Goal: Navigation & Orientation: Find specific page/section

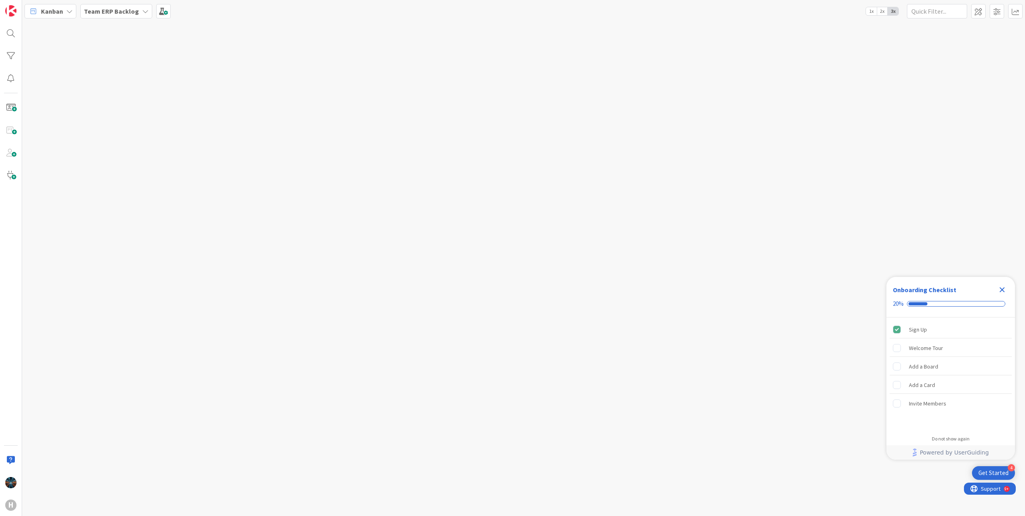
click at [142, 11] on icon at bounding box center [145, 11] width 6 height 6
click at [131, 110] on h4 "G-ERP - BFG Shared Service" at bounding box center [144, 109] width 109 height 8
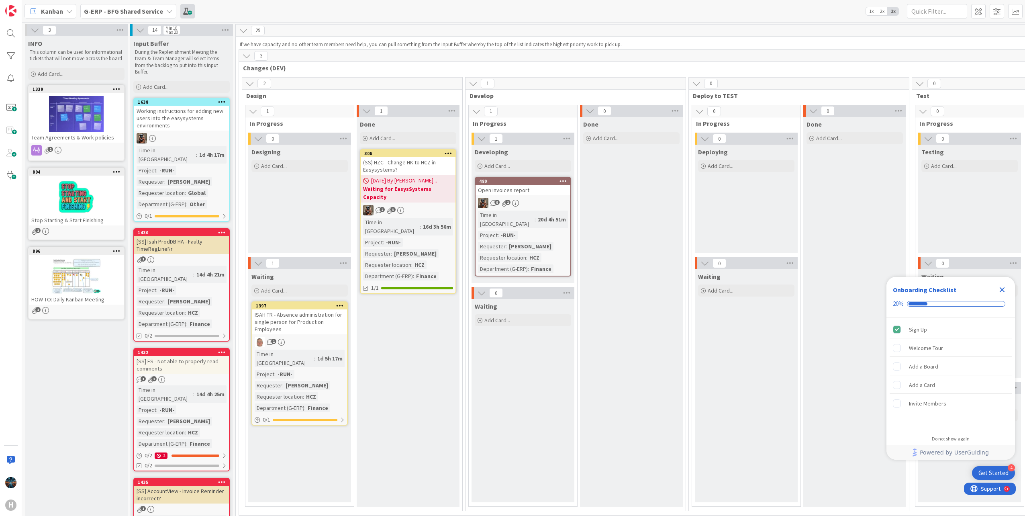
click at [186, 12] on span at bounding box center [187, 11] width 14 height 14
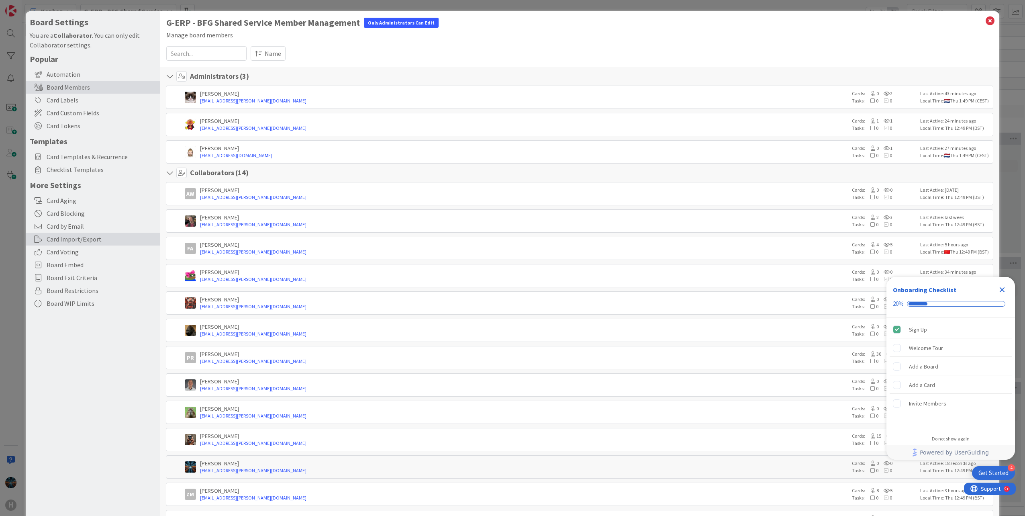
click at [65, 240] on div "Card Import/Export" at bounding box center [93, 239] width 134 height 13
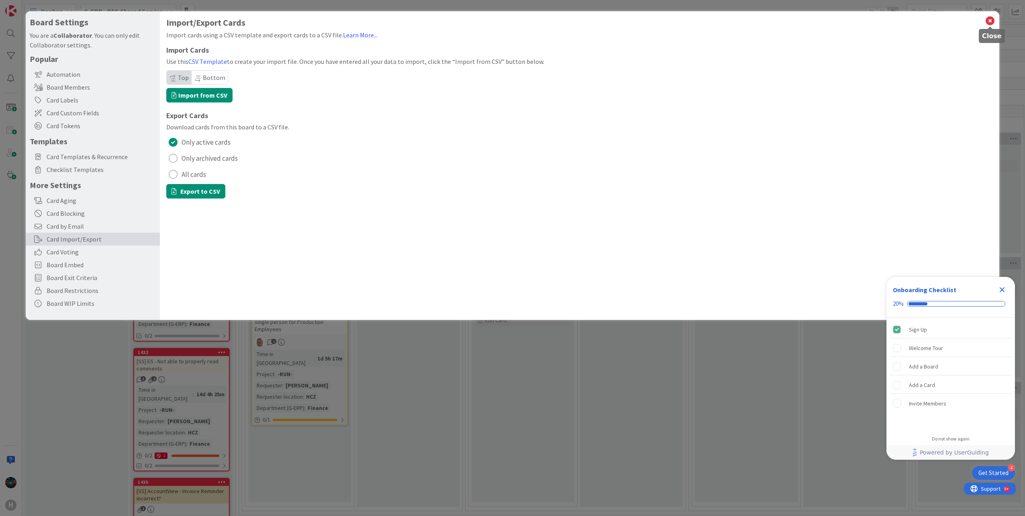
click at [991, 22] on icon at bounding box center [990, 20] width 10 height 11
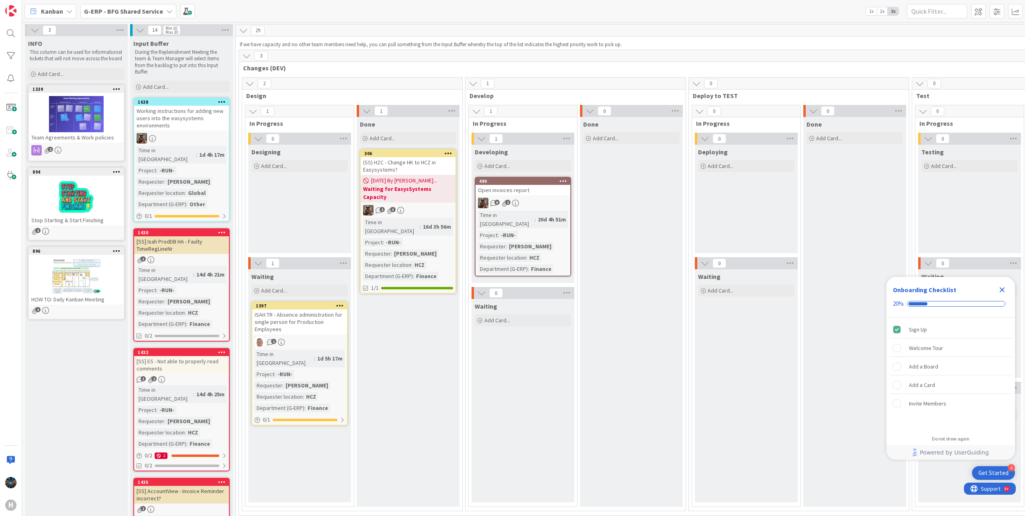
click at [286, 320] on div "ISAH TR - Absence administration for single person for Production Employees" at bounding box center [299, 321] width 95 height 25
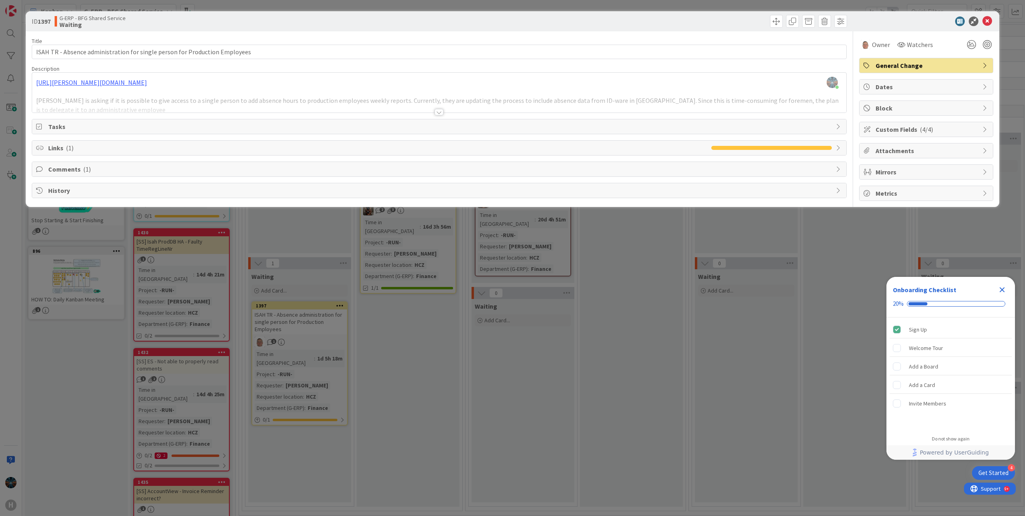
click at [440, 112] on div at bounding box center [438, 112] width 9 height 6
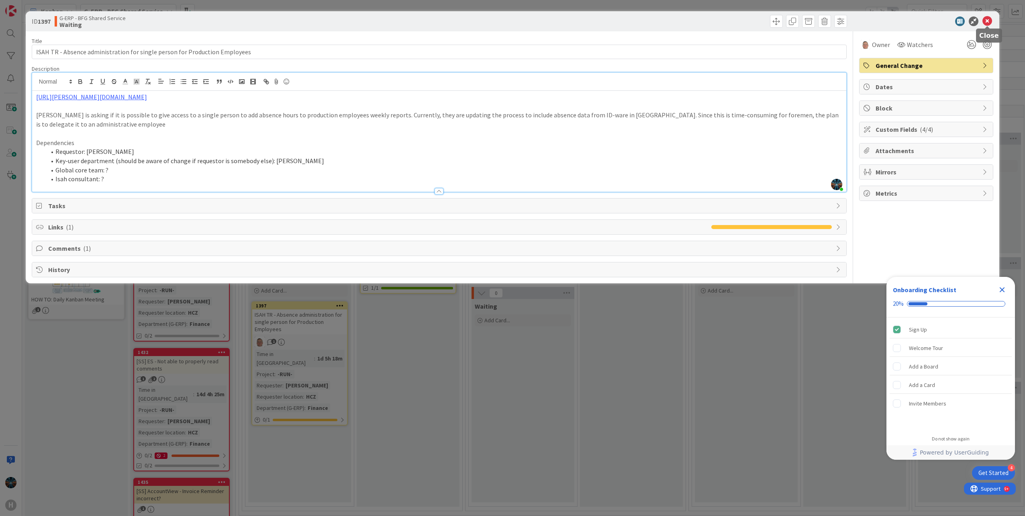
click at [987, 21] on icon at bounding box center [987, 21] width 10 height 10
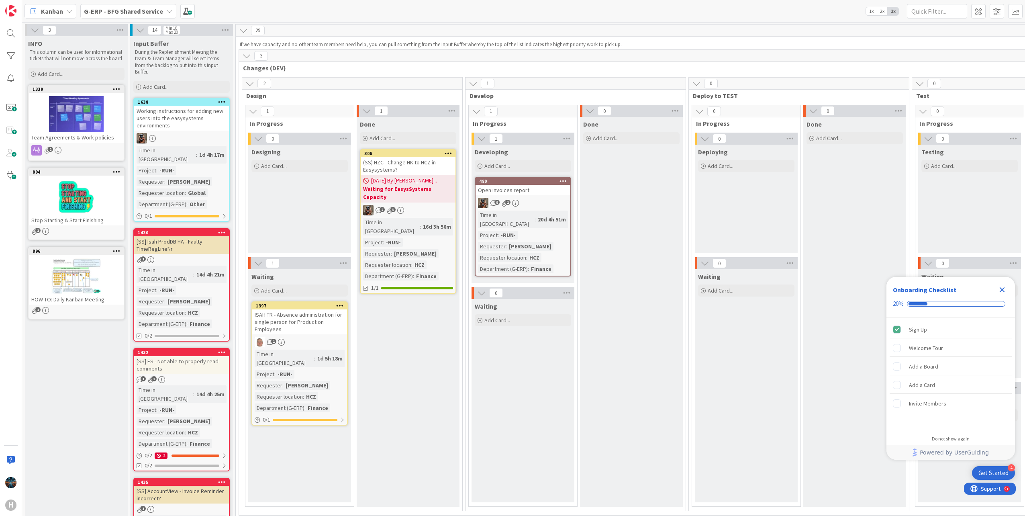
click at [1002, 289] on icon "Close Checklist" at bounding box center [1002, 289] width 5 height 5
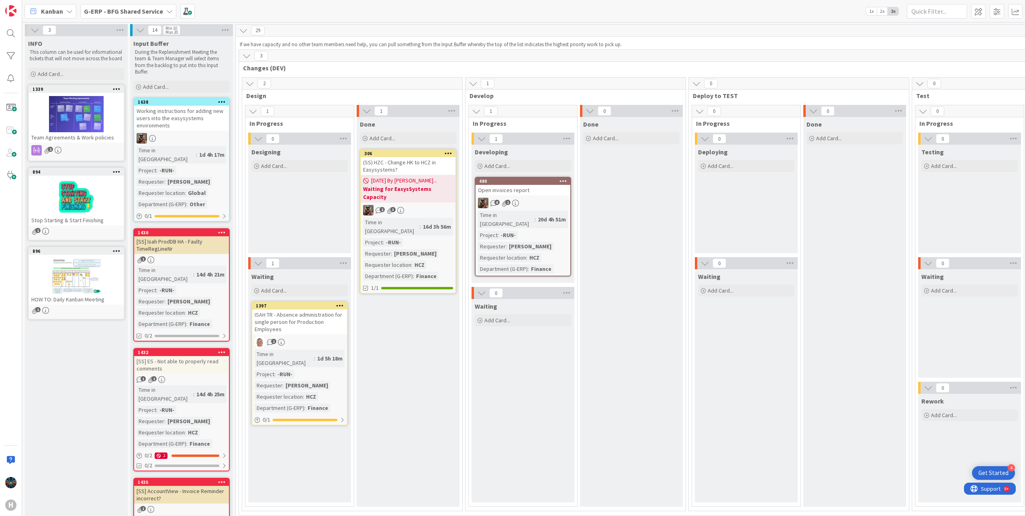
click at [447, 218] on div "Time in Column : 16d 3h 56m Project : -RUN- Requester : Karel Pavlíček Requeste…" at bounding box center [408, 249] width 90 height 63
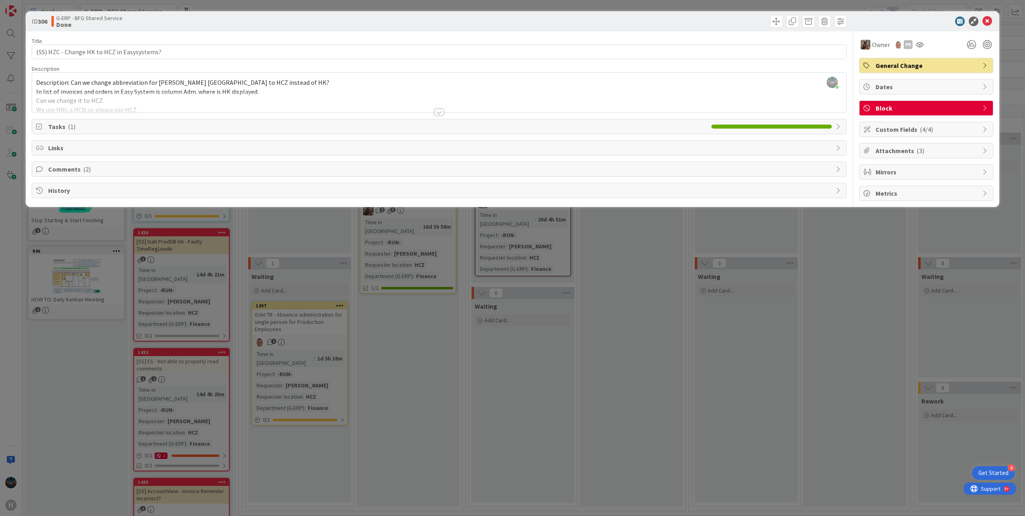
click at [438, 112] on div at bounding box center [438, 112] width 9 height 6
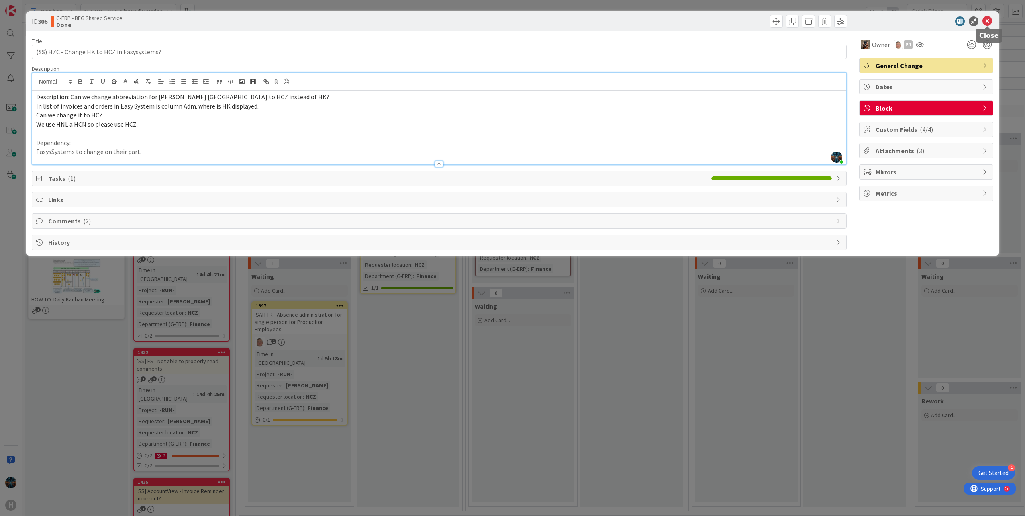
click at [987, 20] on icon at bounding box center [987, 21] width 10 height 10
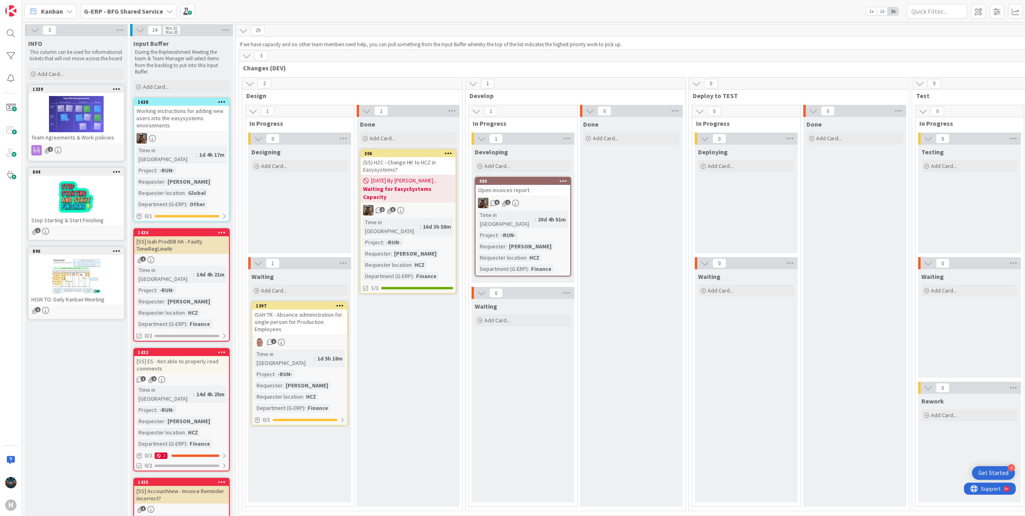
click at [389, 164] on div "(SS) HZC - Change HK to HCZ in Easysystems?" at bounding box center [408, 166] width 95 height 18
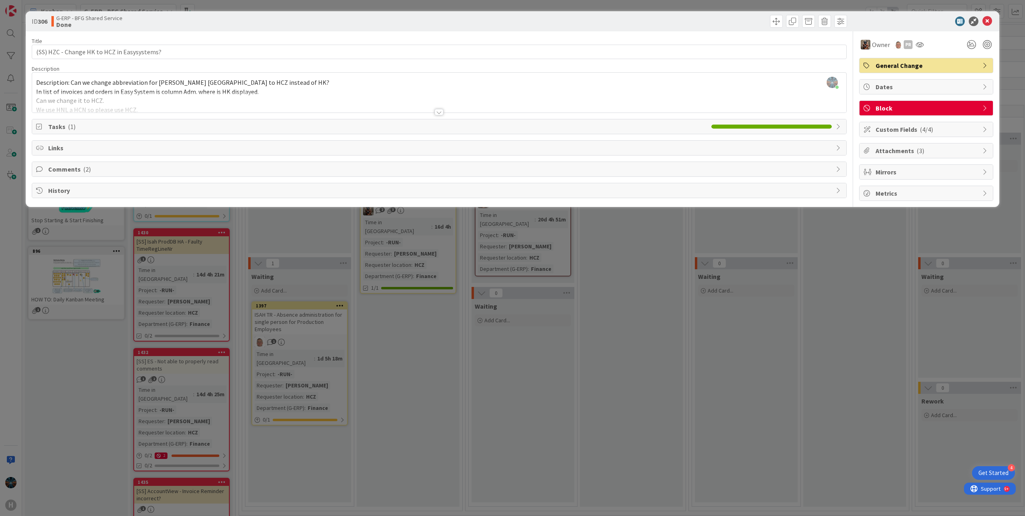
click at [985, 108] on icon at bounding box center [985, 108] width 6 height 6
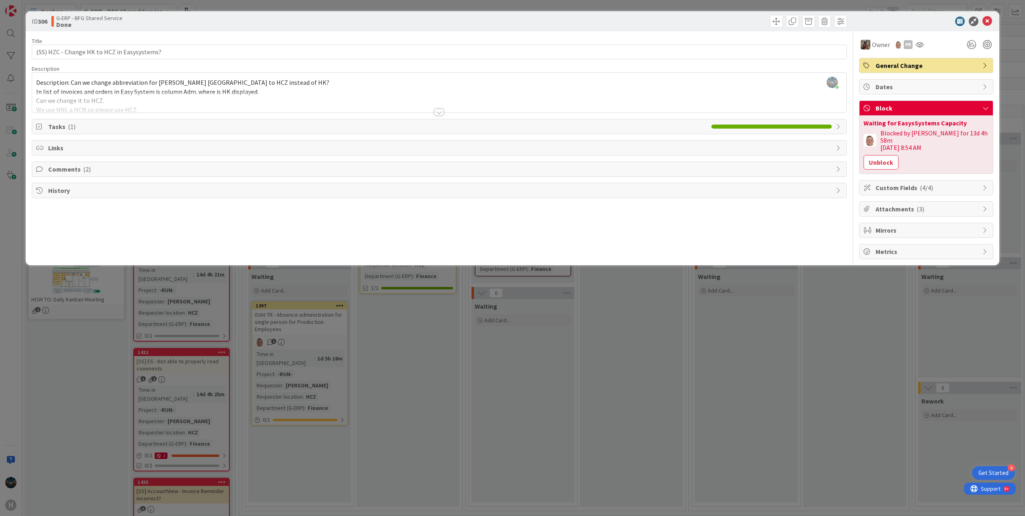
click at [984, 63] on icon at bounding box center [985, 65] width 6 height 6
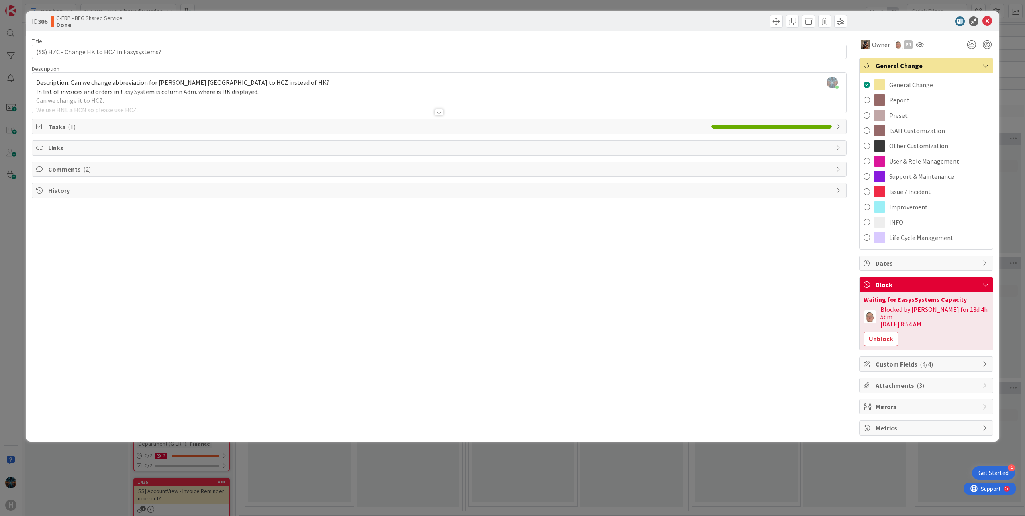
click at [984, 64] on icon at bounding box center [985, 65] width 6 height 6
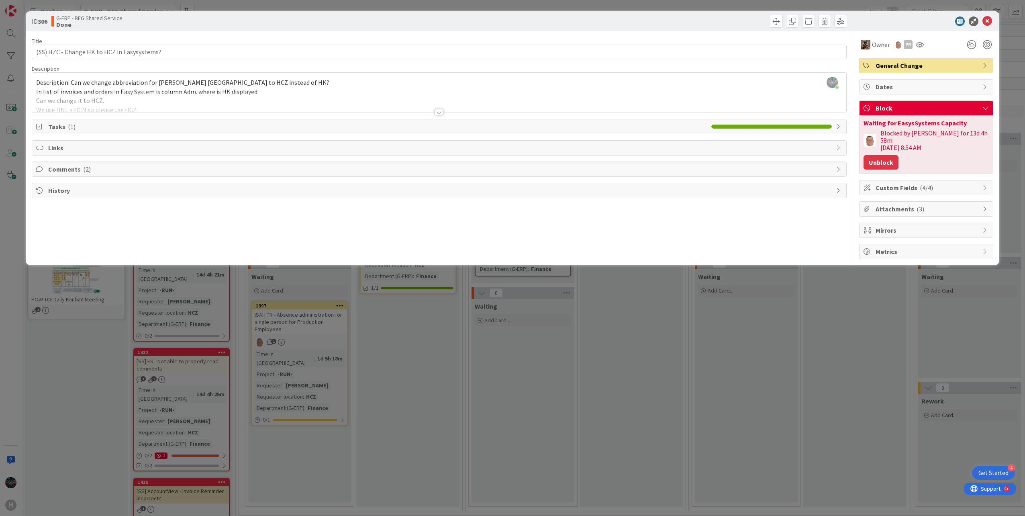
click at [877, 155] on button "Unblock" at bounding box center [880, 162] width 35 height 14
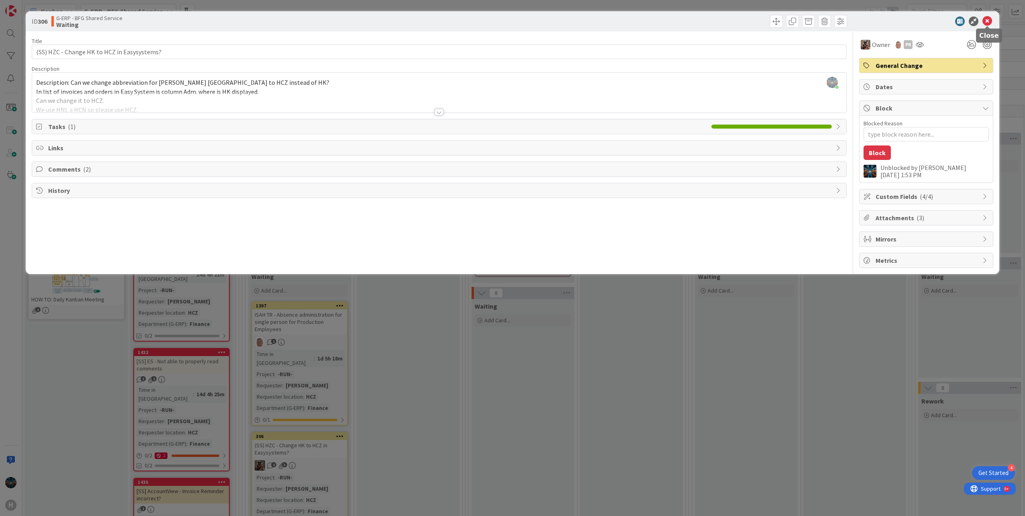
click at [988, 22] on icon at bounding box center [987, 21] width 10 height 10
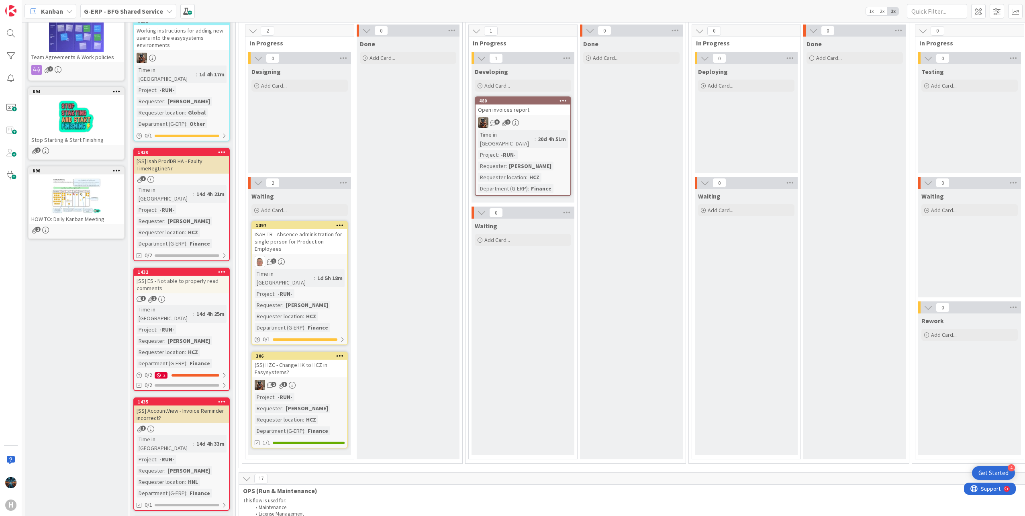
scroll to position [120, 0]
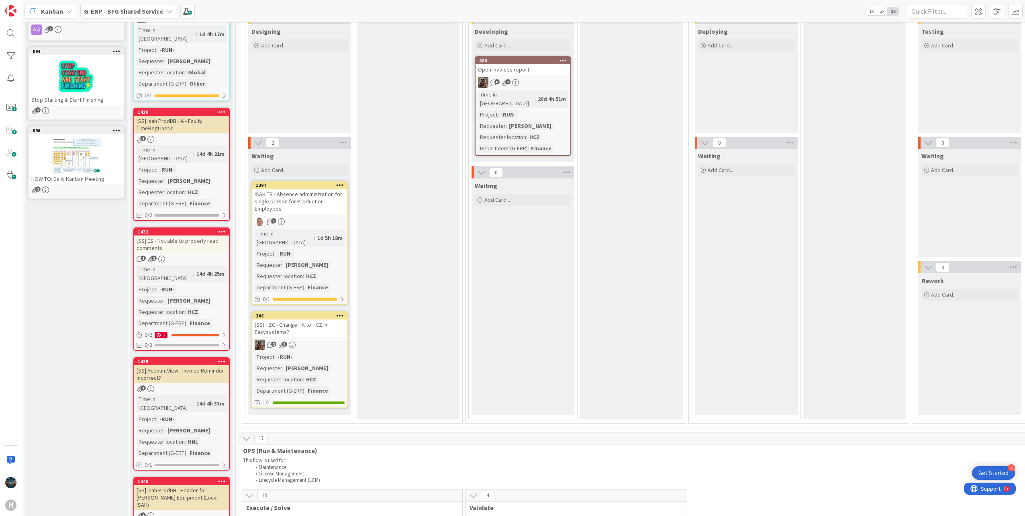
click at [307, 323] on div "(SS) HZC - Change HK to HCZ in Easysystems?" at bounding box center [299, 328] width 95 height 18
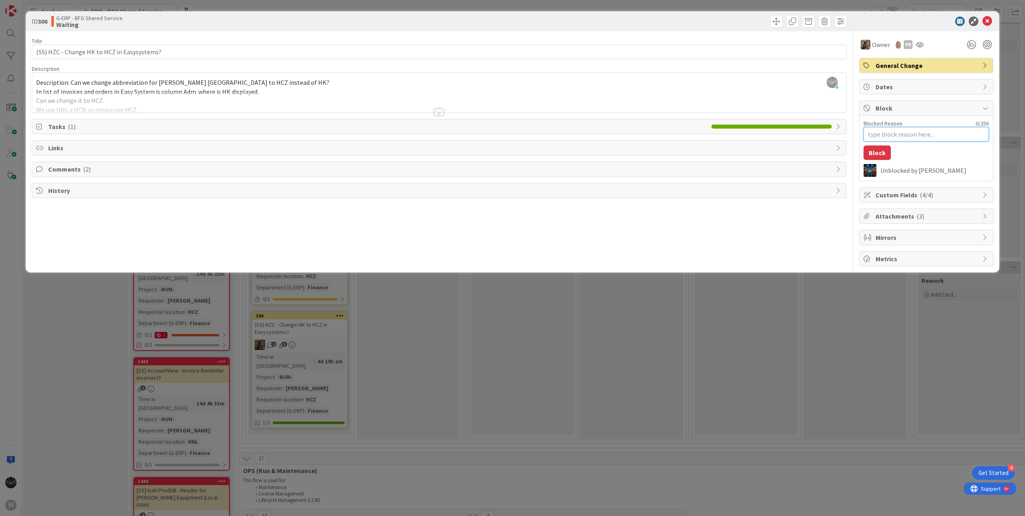
click at [878, 133] on textarea "Blocked Reason" at bounding box center [925, 134] width 125 height 14
type textarea "x"
type textarea "w"
type textarea "x"
type textarea "wa"
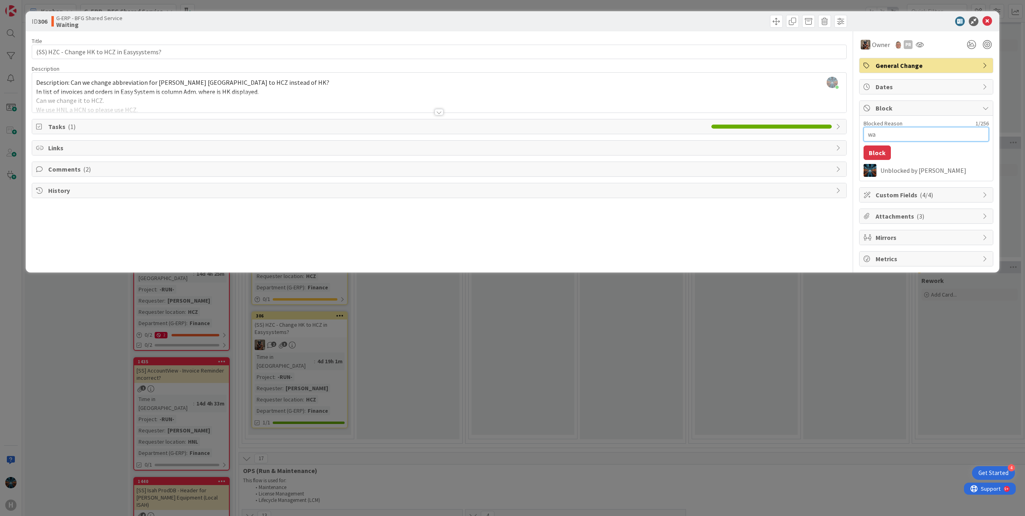
type textarea "x"
type textarea "wai"
type textarea "x"
type textarea "wain"
type textarea "x"
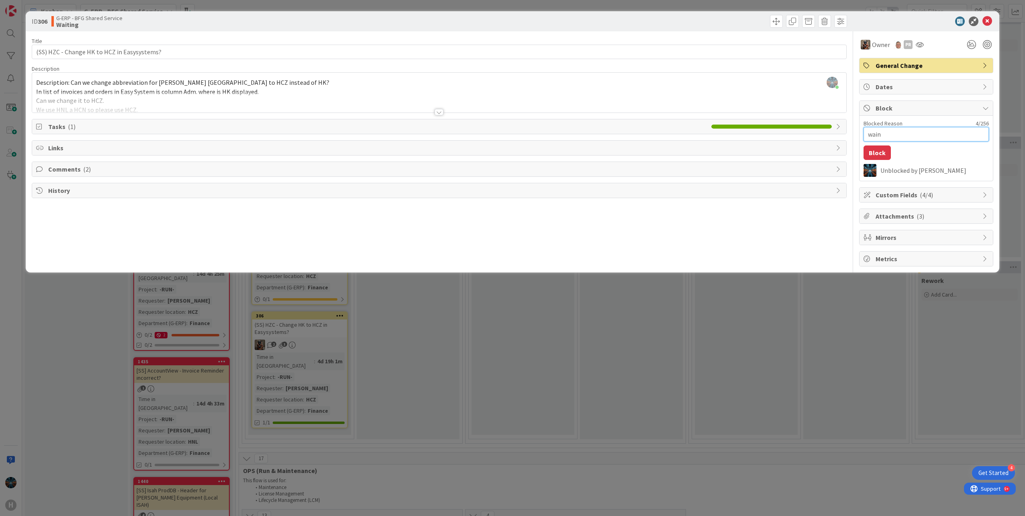
type textarea "waing"
type textarea "x"
type textarea "wain"
type textarea "x"
type textarea "wai"
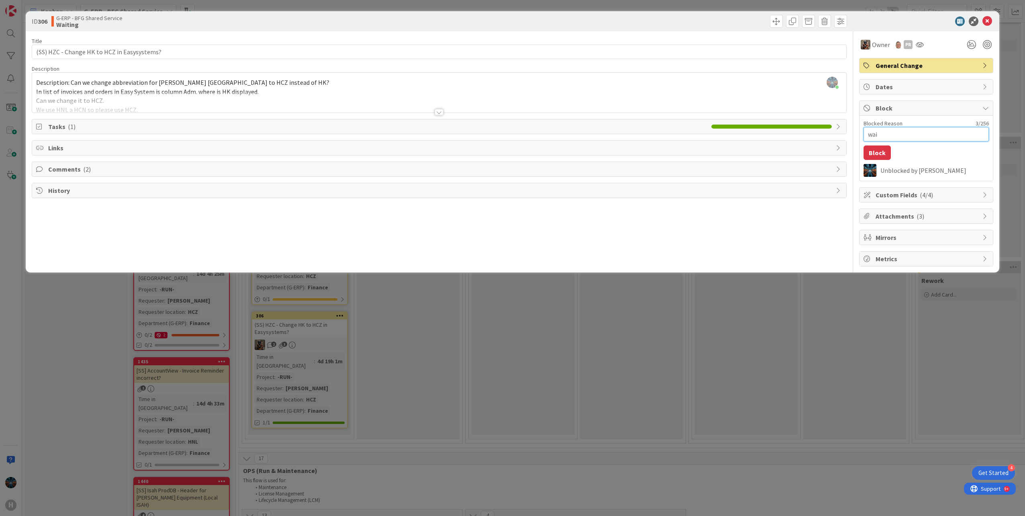
type textarea "x"
type textarea "wait"
type textarea "x"
type textarea "waitin"
type textarea "x"
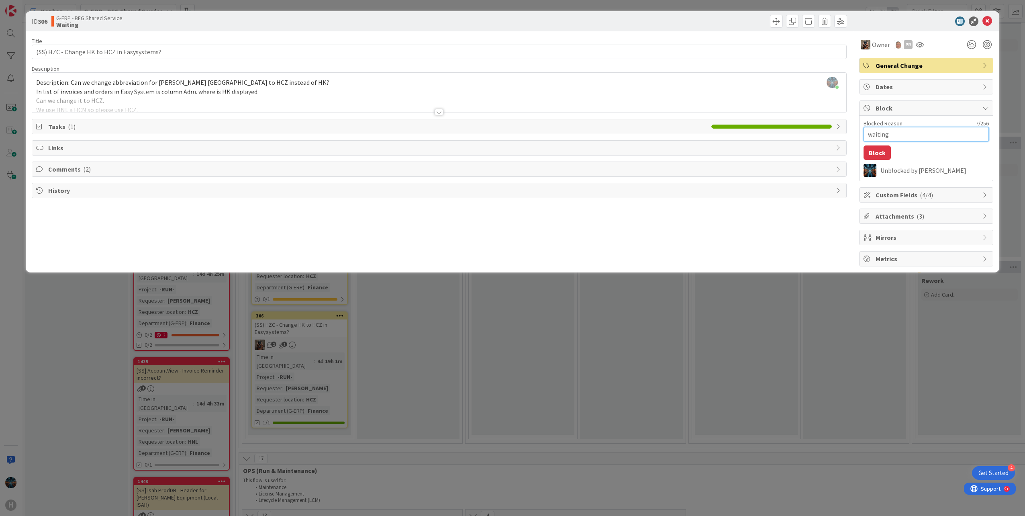
type textarea "waiting"
type textarea "x"
type textarea "waiting f"
type textarea "x"
type textarea "waiting fo"
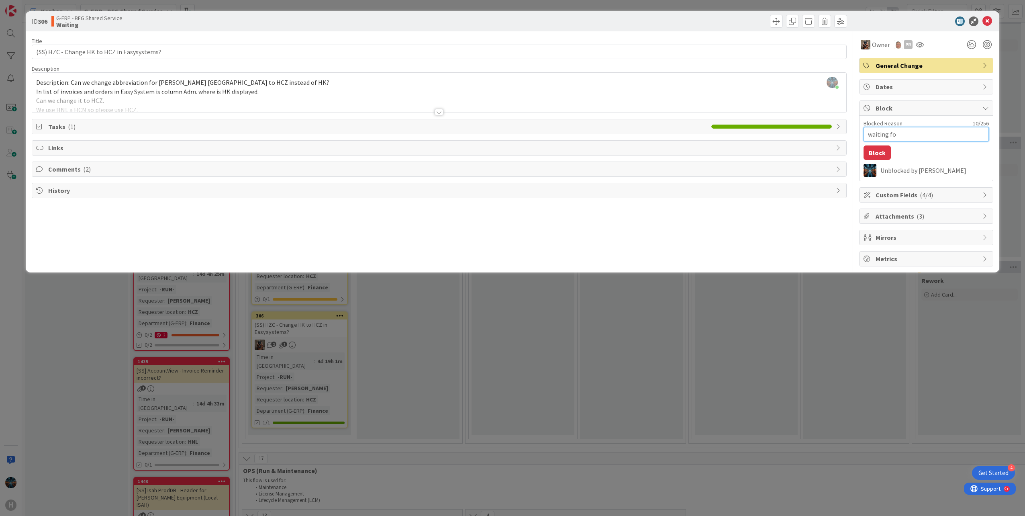
type textarea "x"
type textarea "waiting for"
type textarea "x"
type textarea "waiting for"
type textarea "x"
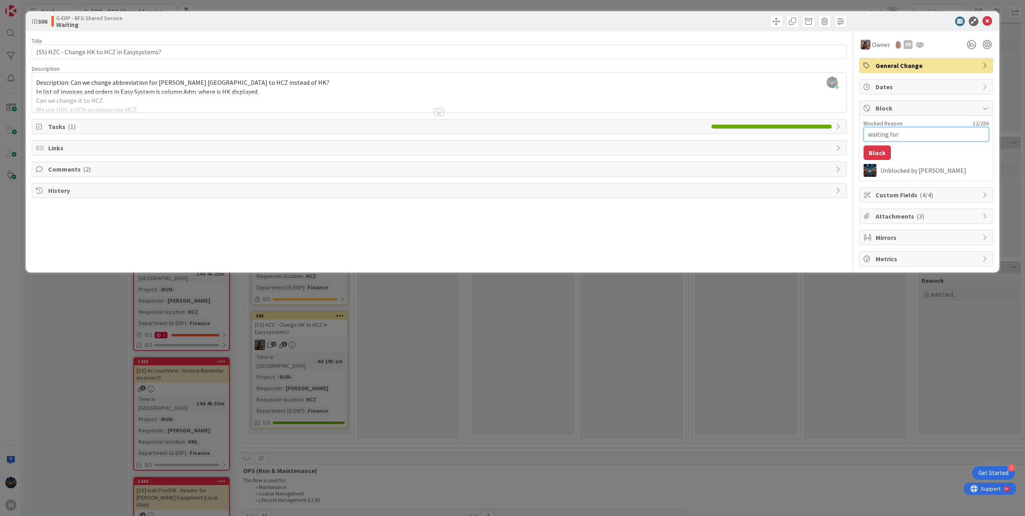
type textarea "waiting for E"
type textarea "x"
type textarea "waiting for Ea"
type textarea "x"
type textarea "waiting for Eas"
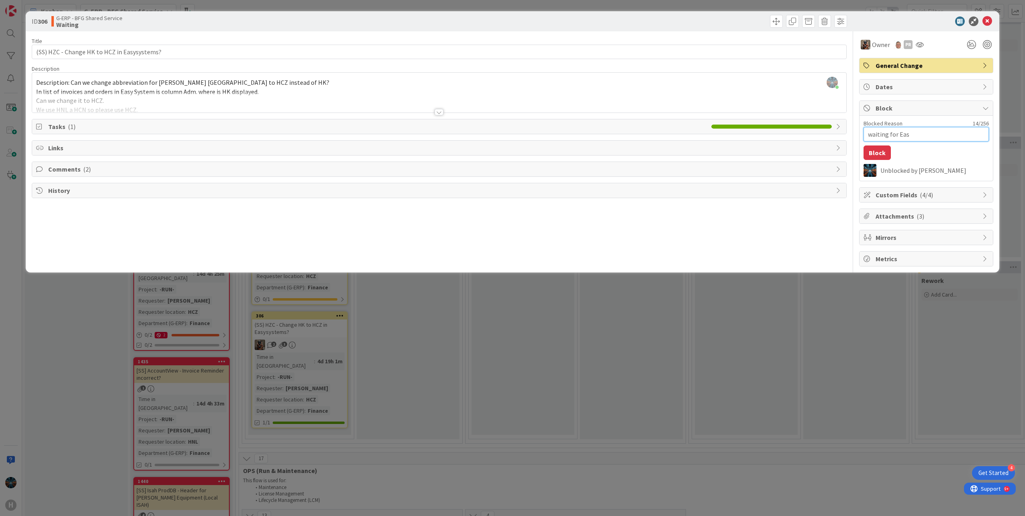
type textarea "x"
type textarea "waiting for Easy"
type textarea "x"
type textarea "waiting for Easys"
type textarea "x"
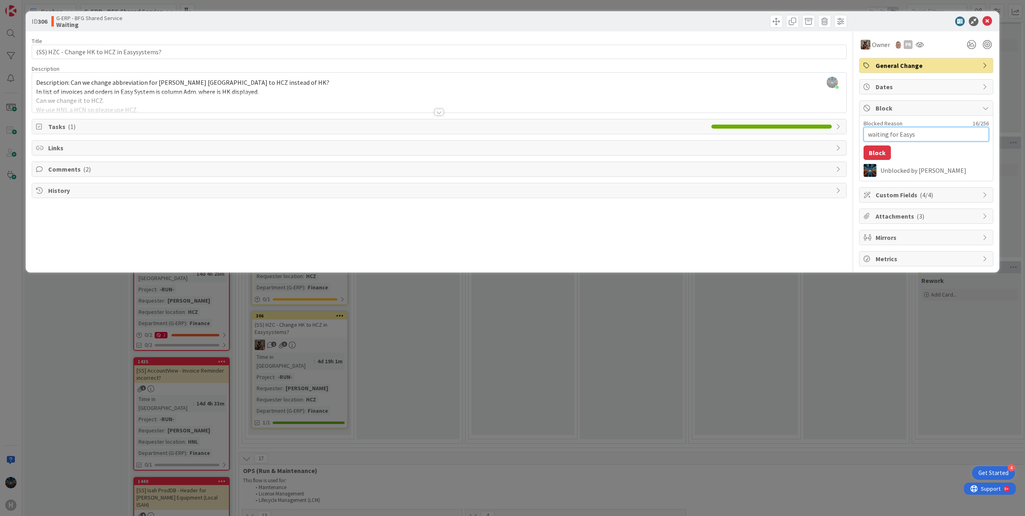
type textarea "waiting for Easysy"
type textarea "x"
type textarea "waiting for Easysys"
type textarea "x"
type textarea "waiting for Easysyst"
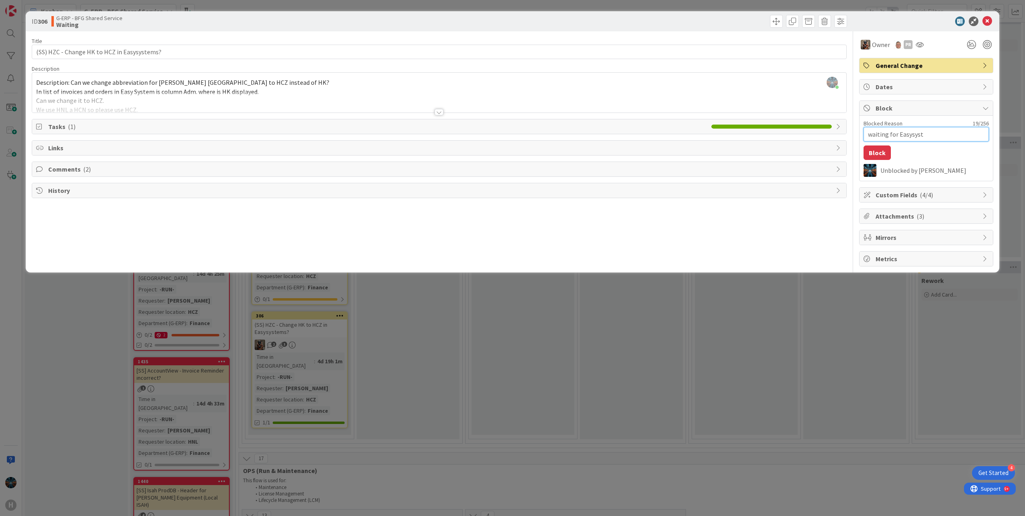
type textarea "x"
type textarea "waiting for Easysyste"
type textarea "x"
type textarea "waiting for Easysystem"
type textarea "x"
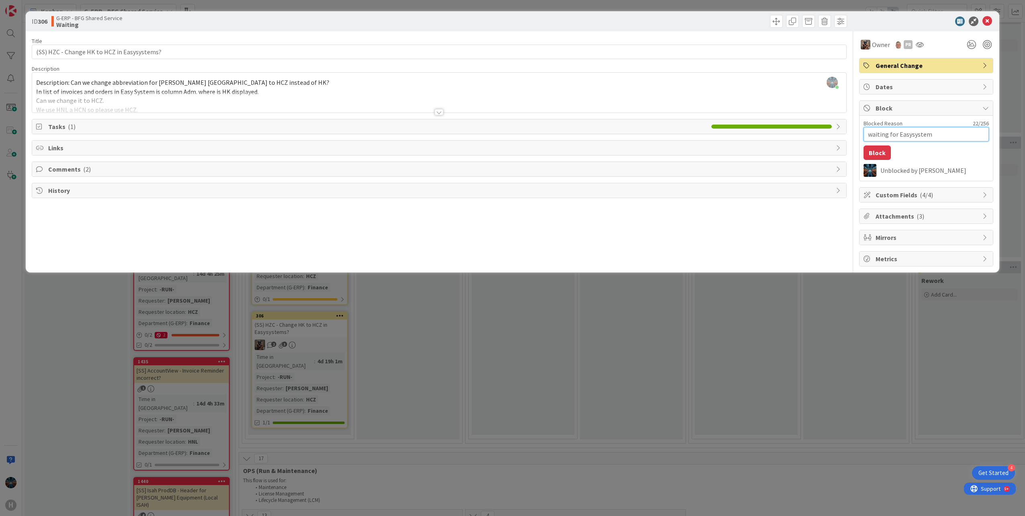
type textarea "waiting for Easysystems"
type textarea "x"
type textarea "waiting for Easysystems"
type textarea "x"
type textarea "waiting for Easysystems r"
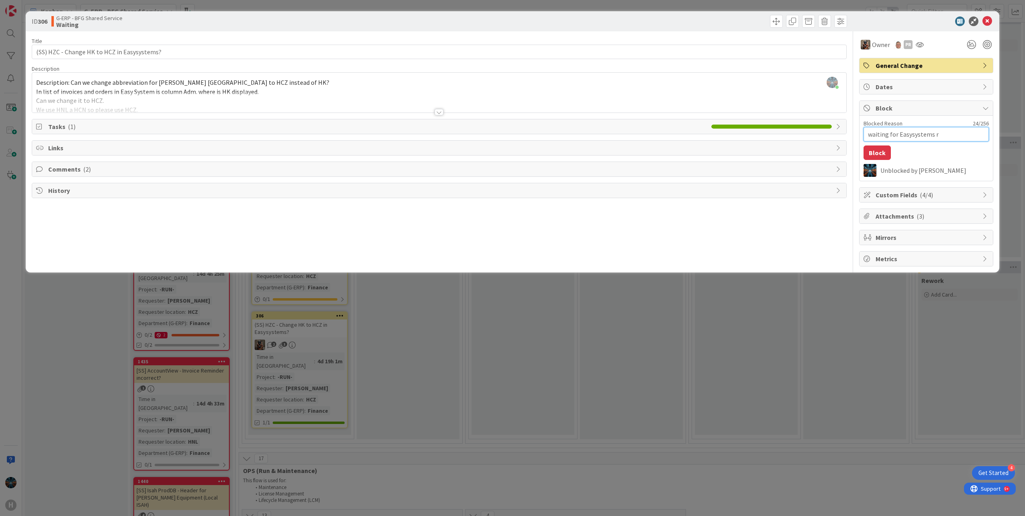
type textarea "x"
type textarea "waiting for Easysystems re"
type textarea "x"
type textarea "waiting for Easysystems res"
type textarea "x"
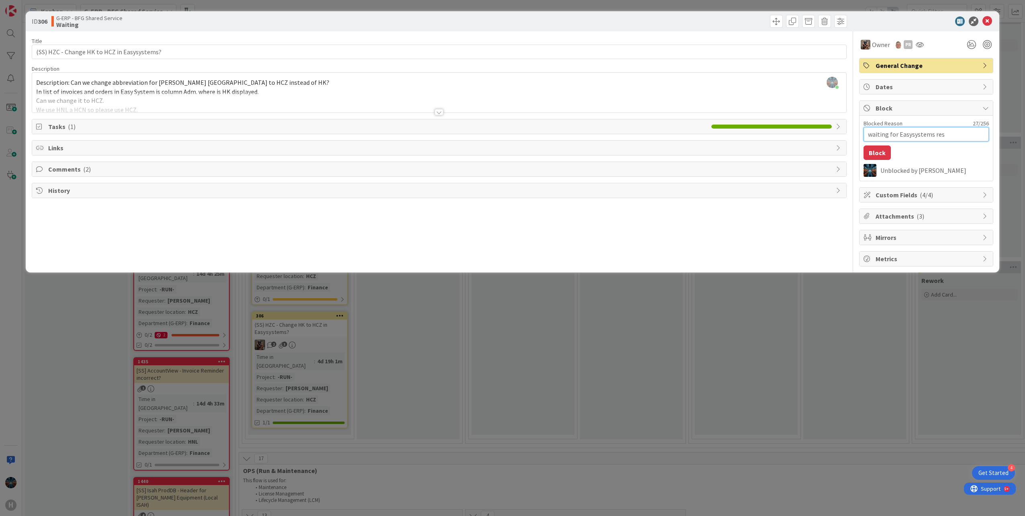
type textarea "waiting for Easysystems reso"
type textarea "x"
type textarea "waiting for Easysystems resou"
type textarea "x"
type textarea "waiting for Easysystems resour"
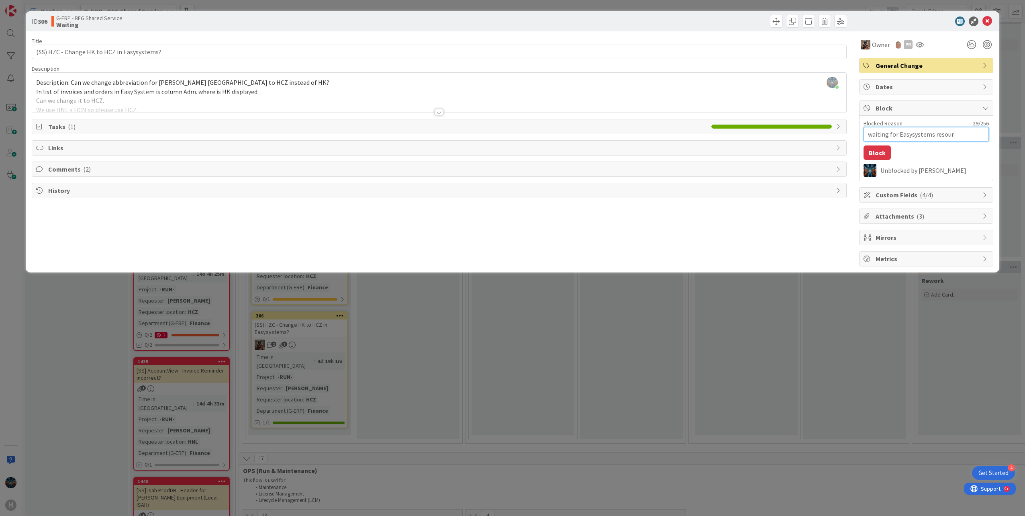
type textarea "x"
type textarea "waiting for Easysystems resourc"
type textarea "x"
type textarea "waiting for Easysystems resource"
type textarea "x"
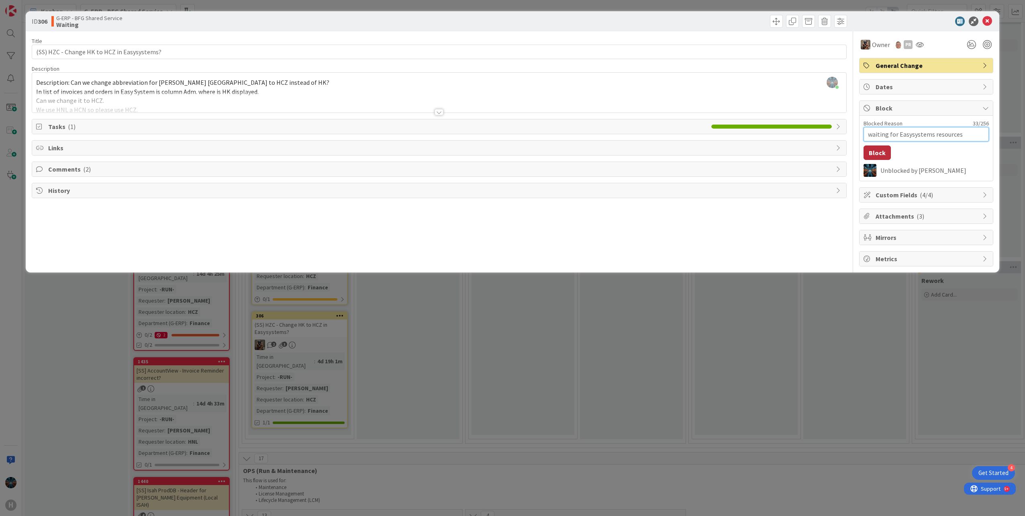
type textarea "waiting for Easysystems resources"
click at [878, 151] on button "Block" at bounding box center [876, 152] width 27 height 14
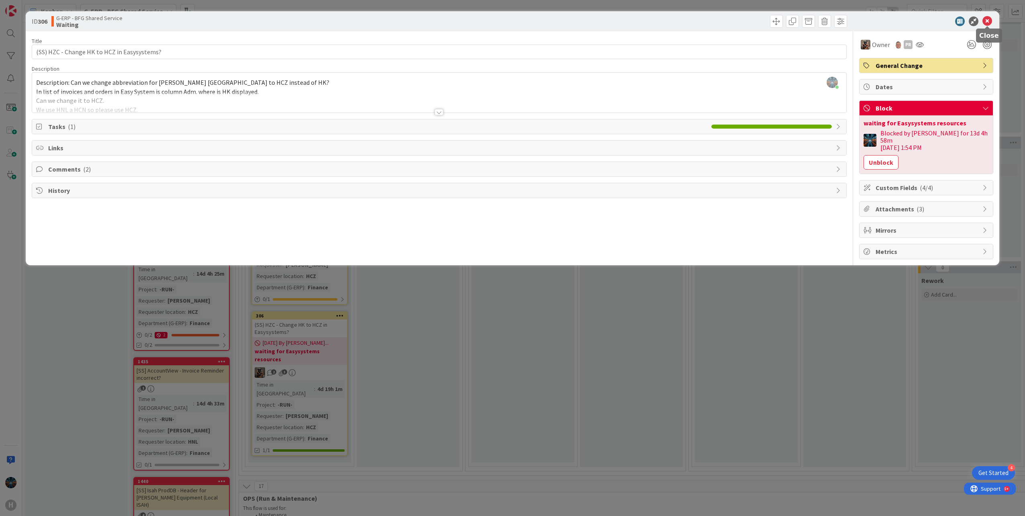
click at [986, 20] on icon at bounding box center [987, 21] width 10 height 10
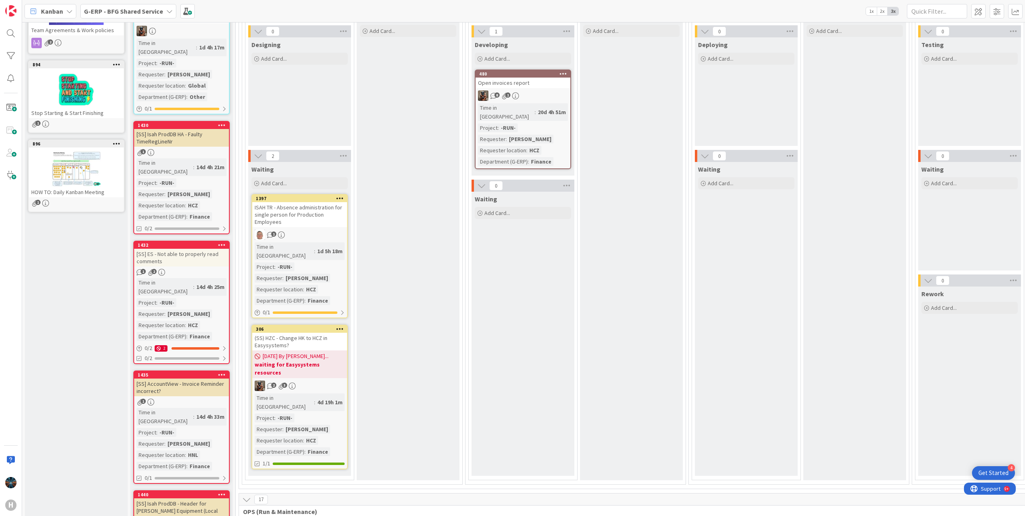
scroll to position [120, 0]
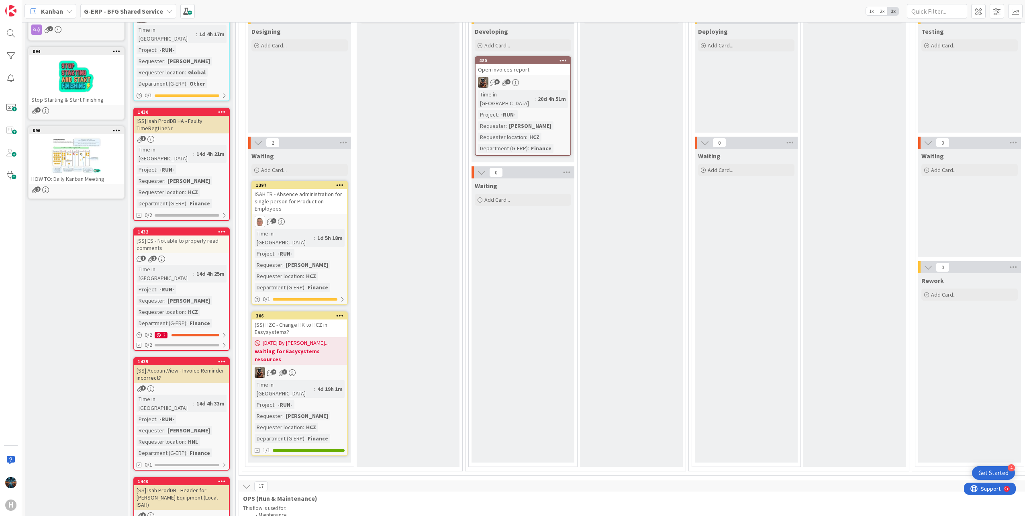
click at [290, 322] on div "(SS) HZC - Change HK to HCZ in Easysystems?" at bounding box center [299, 328] width 95 height 18
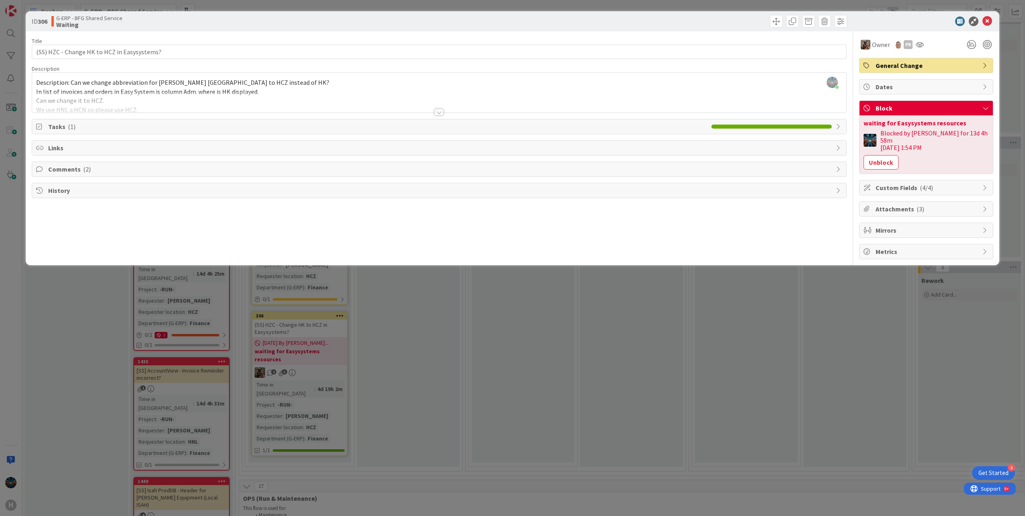
click at [983, 184] on icon at bounding box center [985, 187] width 6 height 6
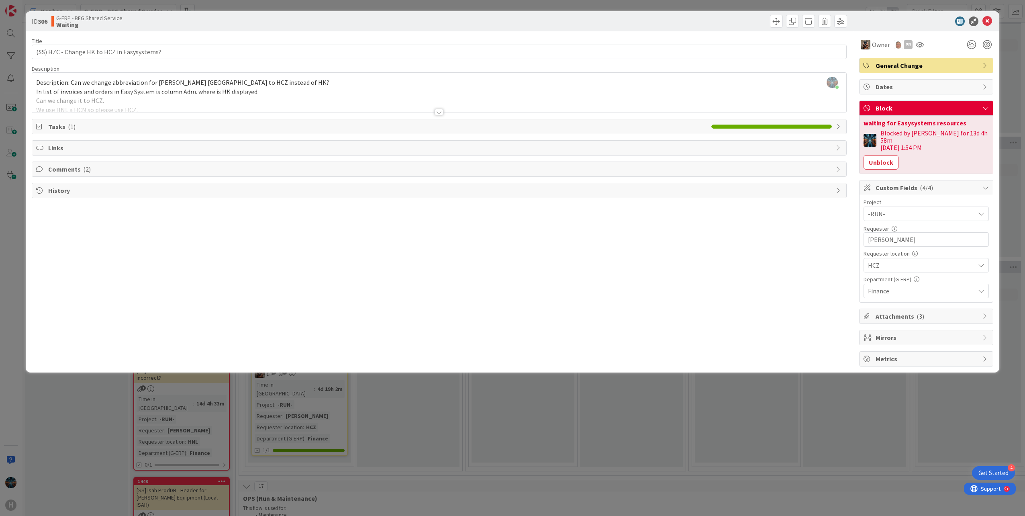
click at [985, 313] on icon at bounding box center [985, 316] width 6 height 6
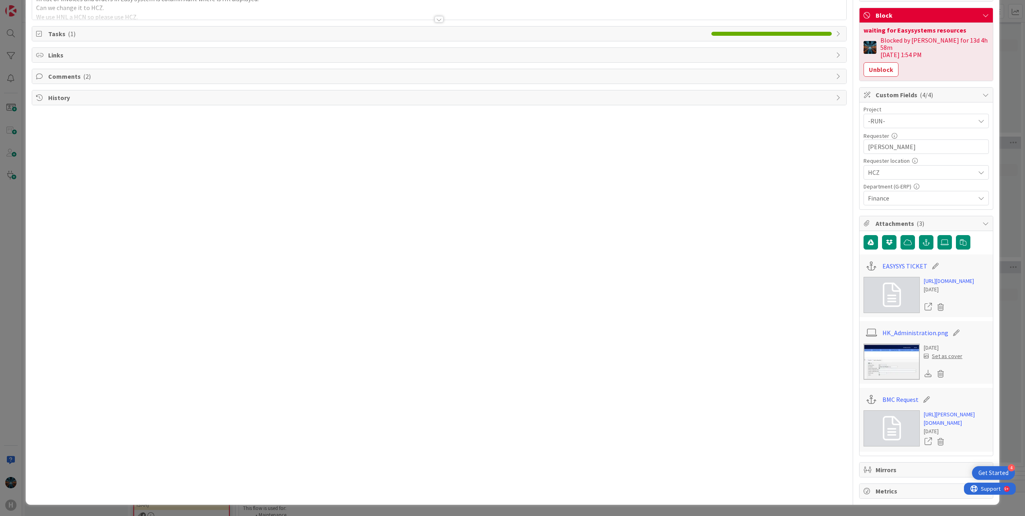
scroll to position [120, 0]
click at [939, 277] on link "https://support.easysystems.nl/workspace/0/item/95851" at bounding box center [949, 281] width 50 height 8
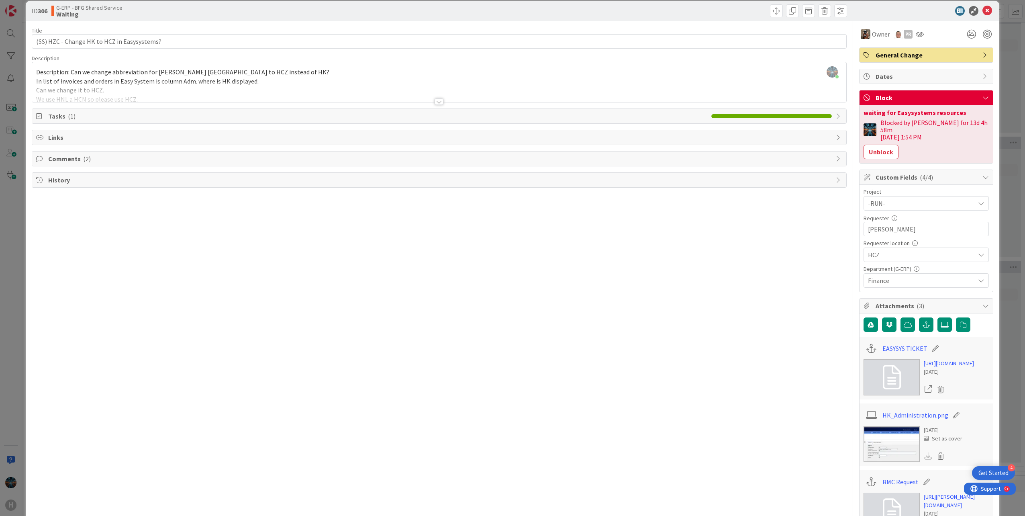
scroll to position [0, 0]
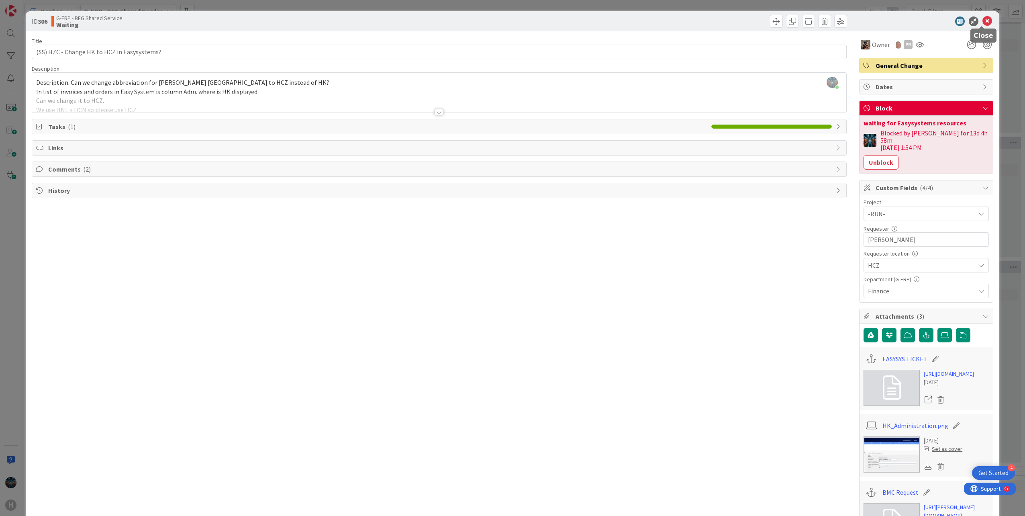
click at [982, 20] on icon at bounding box center [987, 21] width 10 height 10
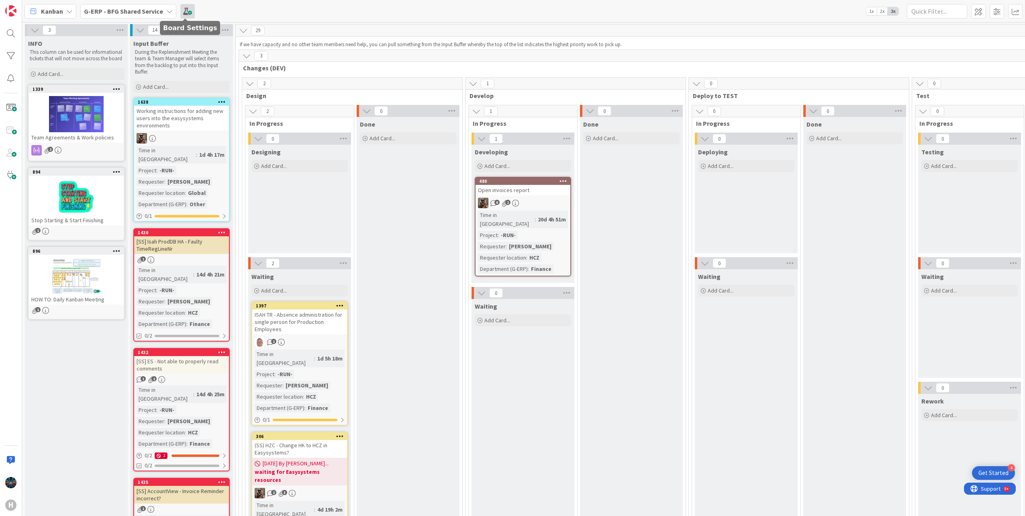
click at [186, 10] on span at bounding box center [187, 11] width 14 height 14
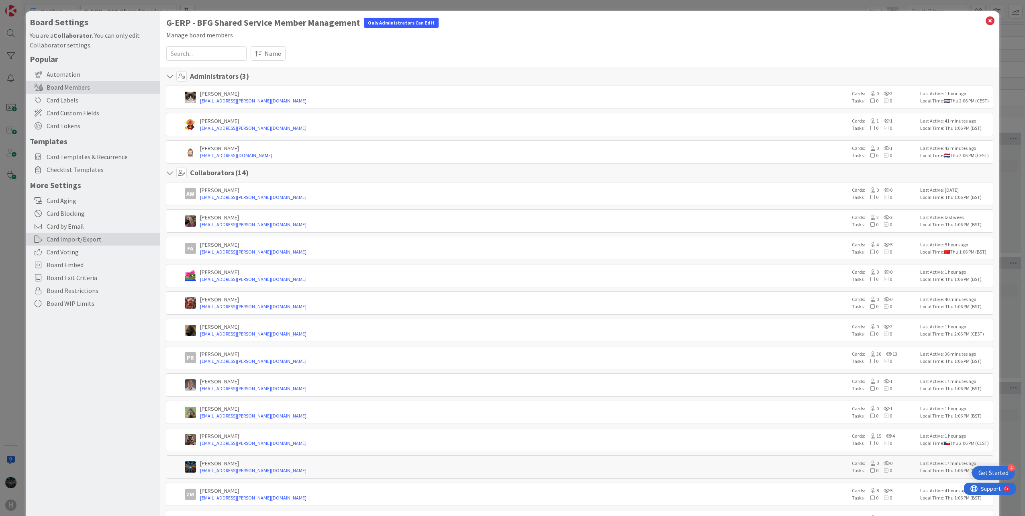
click at [60, 238] on div "Card Import/Export" at bounding box center [93, 239] width 134 height 13
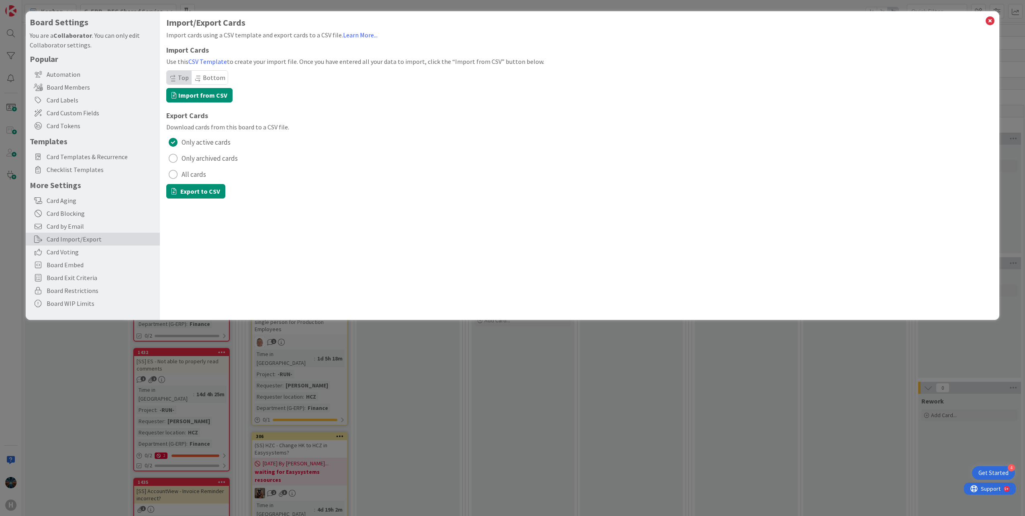
click at [172, 174] on div "radio" at bounding box center [173, 174] width 9 height 9
click at [189, 191] on button "Export to CSV" at bounding box center [195, 191] width 59 height 14
click at [61, 391] on div "Board Settings You are a Collaborator . You can only edit Collaborator settings…" at bounding box center [512, 258] width 1025 height 516
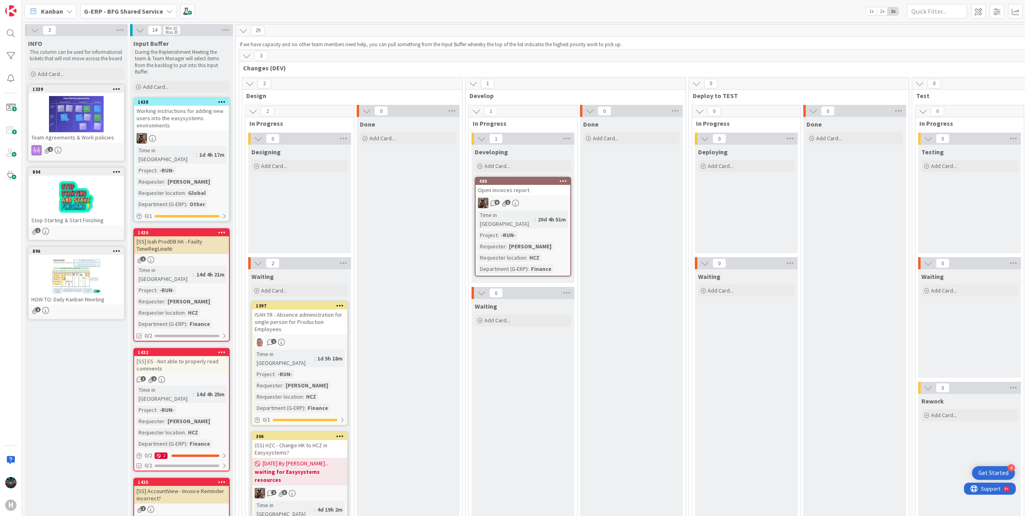
click at [167, 13] on icon at bounding box center [169, 11] width 6 height 6
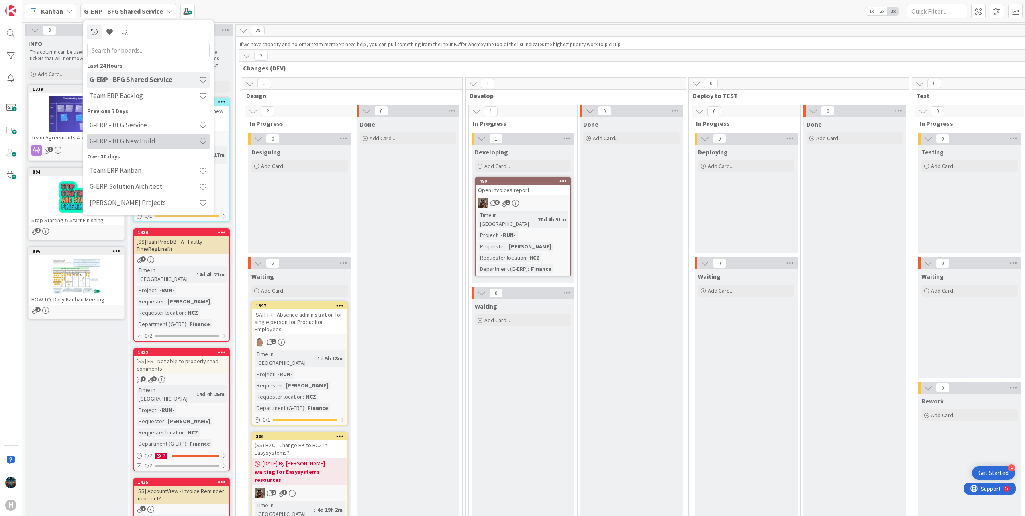
click at [117, 141] on h4 "G-ERP - BFG New Build" at bounding box center [144, 141] width 109 height 8
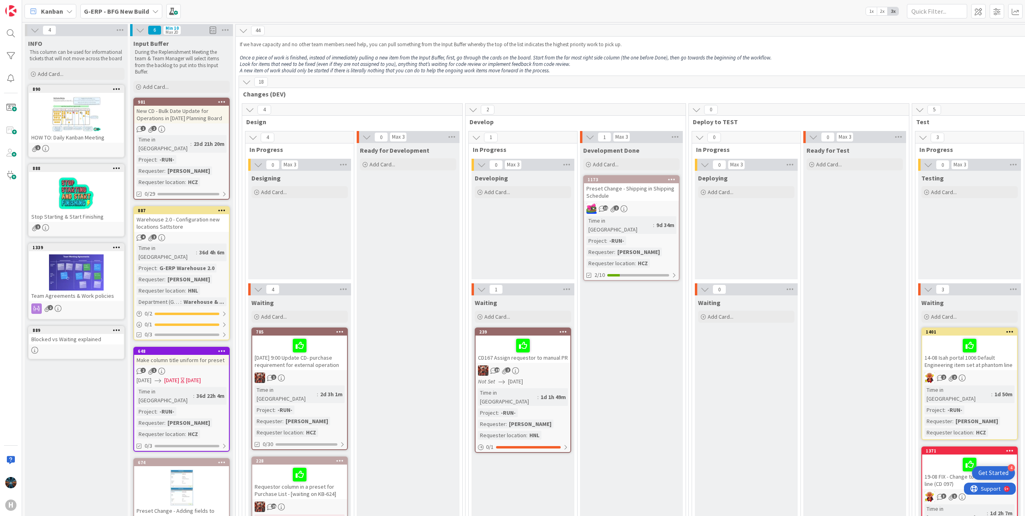
click at [164, 114] on div "New CD - Bulk Date Update for Operations in [DATE] Planning Board" at bounding box center [181, 115] width 95 height 18
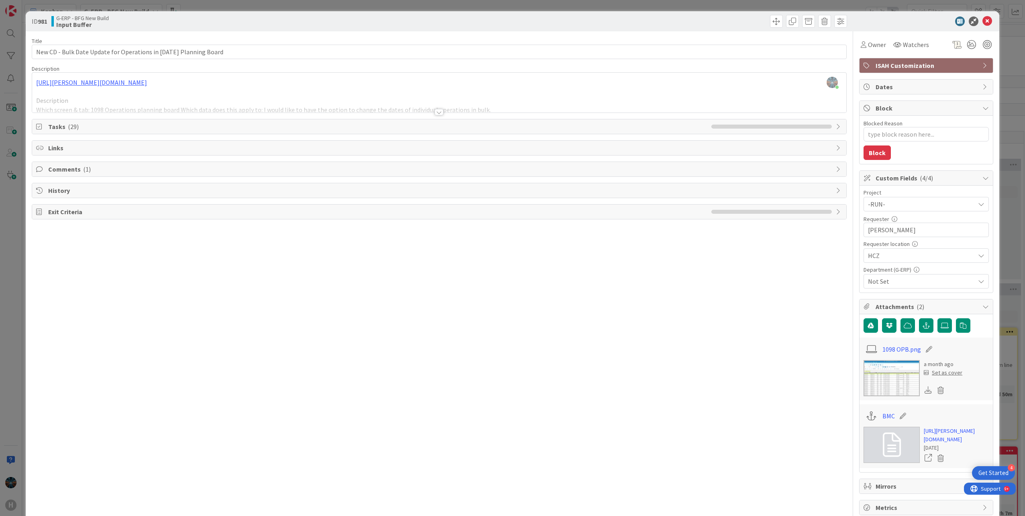
click at [437, 114] on div at bounding box center [438, 112] width 9 height 6
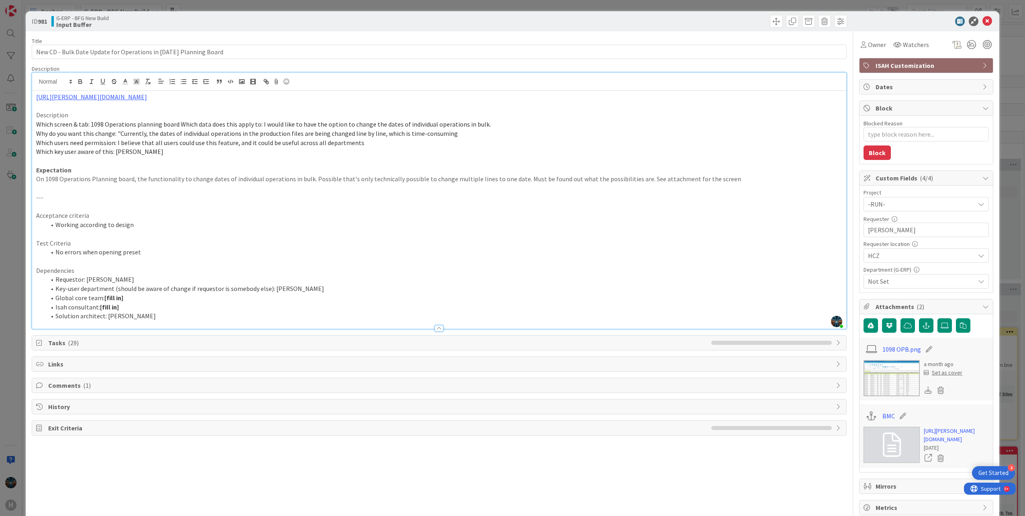
click at [96, 343] on span "Tasks ( 29 )" at bounding box center [377, 343] width 659 height 10
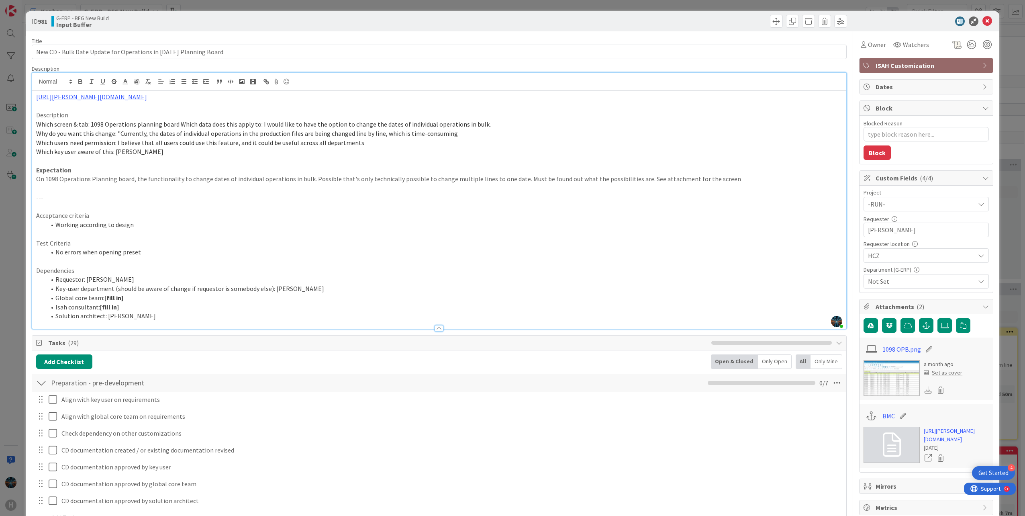
click at [152, 340] on span "Tasks ( 29 )" at bounding box center [377, 343] width 659 height 10
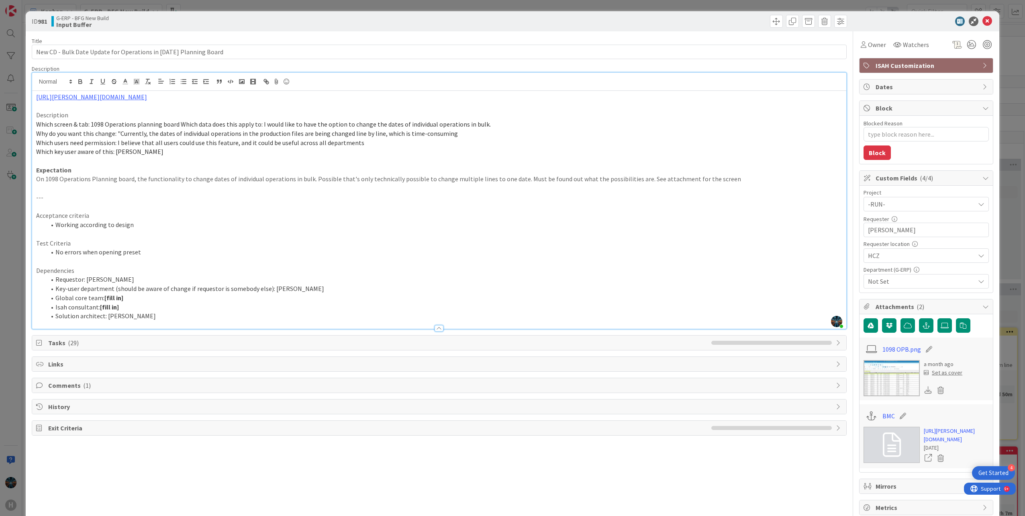
click at [123, 386] on span "Comments ( 1 )" at bounding box center [439, 385] width 783 height 10
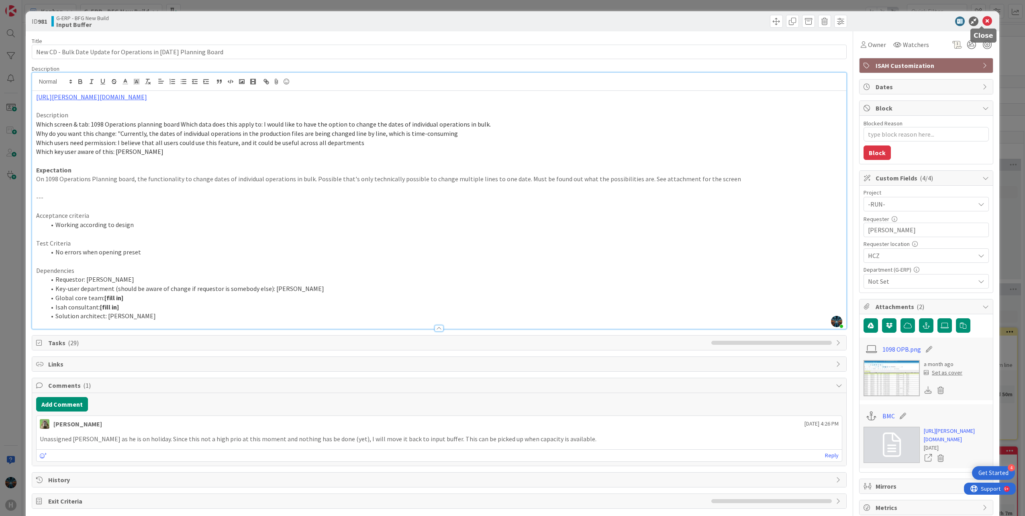
click at [982, 22] on icon at bounding box center [987, 21] width 10 height 10
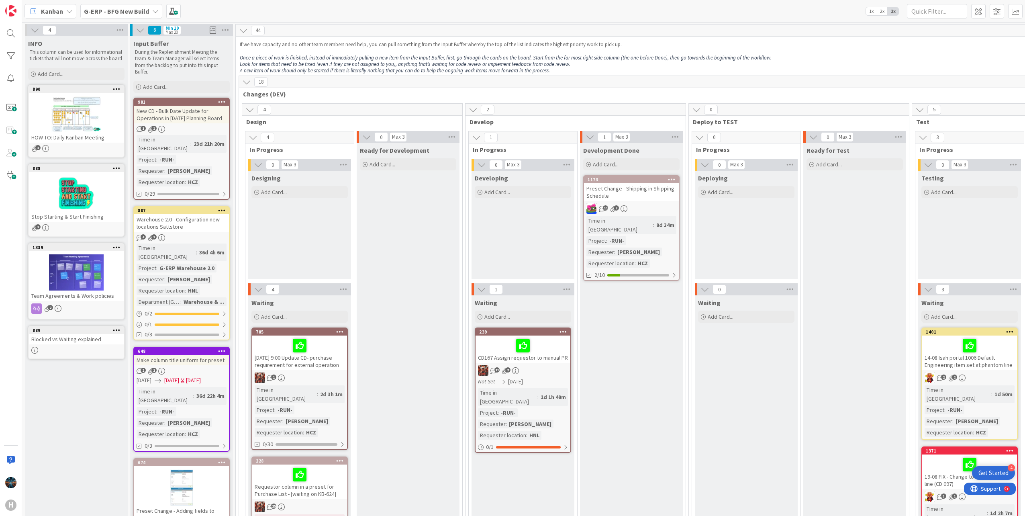
click at [177, 116] on div "New CD - Bulk Date Update for Operations in [DATE] Planning Board" at bounding box center [181, 115] width 95 height 18
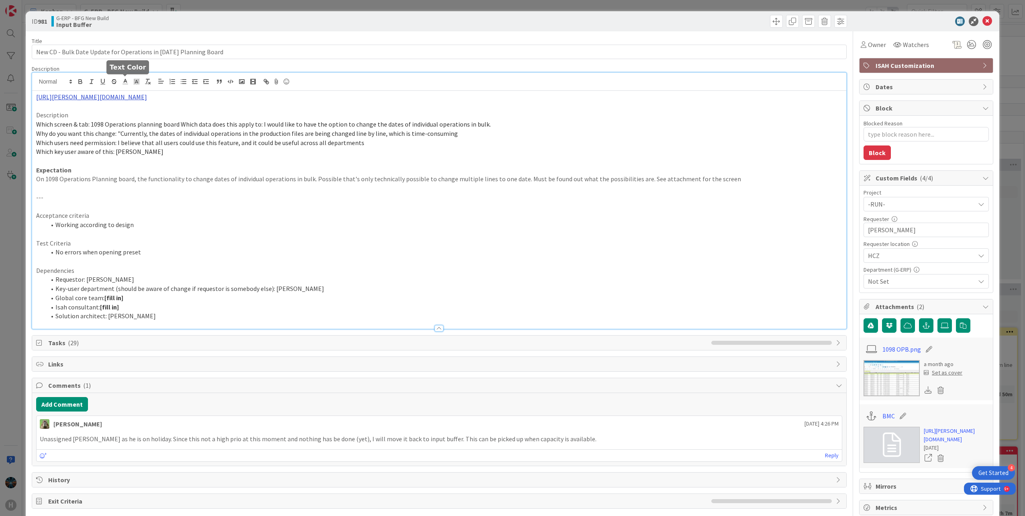
click at [120, 84] on div "https://huisman-smartit.onbmc.com/smartit/app/#/workorder/AGGEFRDUJONBTASXQSZ6S…" at bounding box center [439, 201] width 814 height 256
click at [142, 112] on link "https://huisman-smartit.onbmc.com/smartit/app#/workorder/AGGEFRDUJONBTASXQSZ6SX…" at bounding box center [167, 112] width 80 height 10
click at [983, 22] on icon at bounding box center [987, 21] width 10 height 10
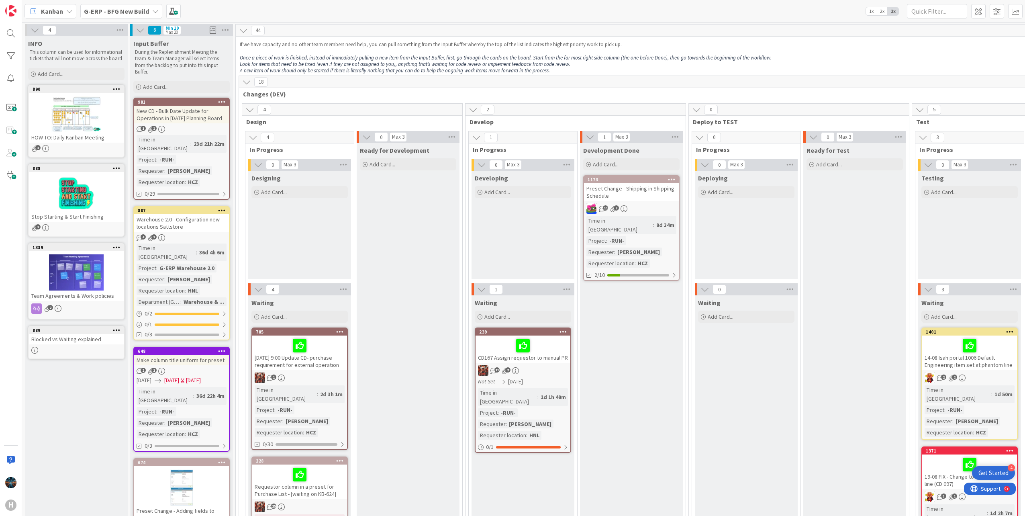
click at [180, 355] on div "Make column title uniform for preset" at bounding box center [181, 360] width 95 height 10
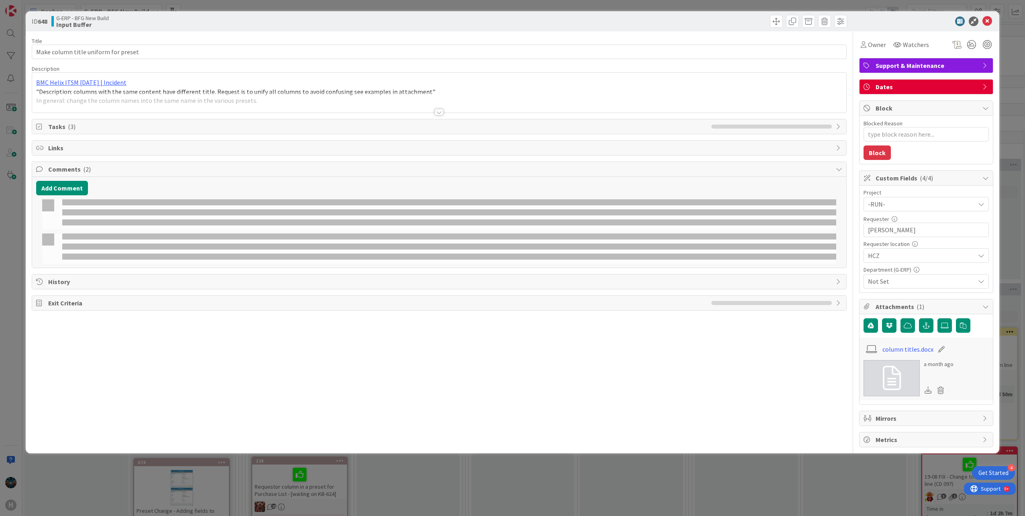
type textarea "x"
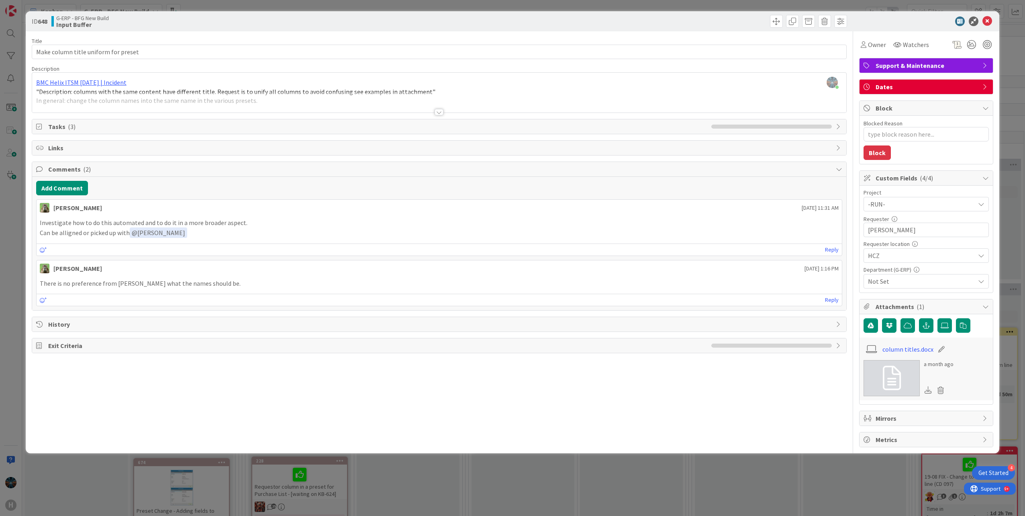
click at [439, 112] on div at bounding box center [438, 112] width 9 height 6
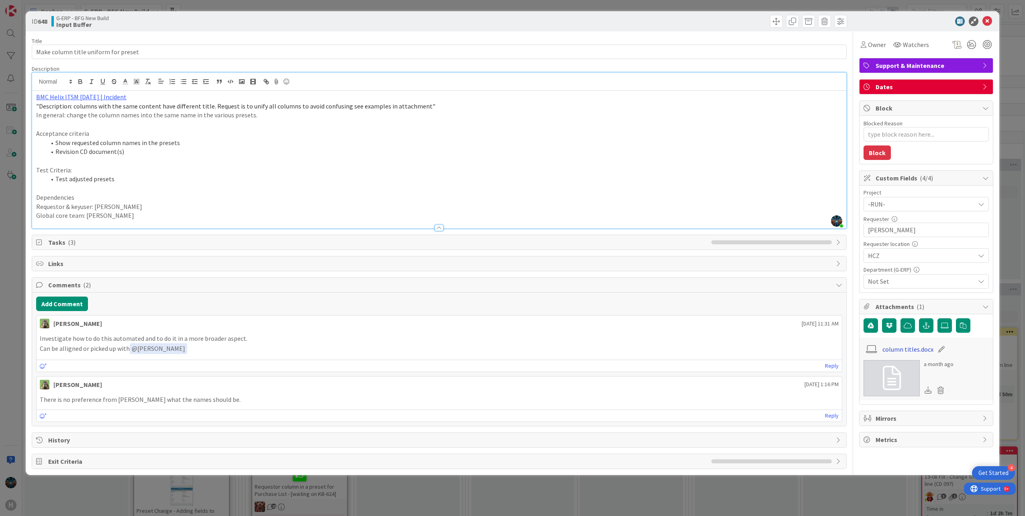
click at [892, 349] on link "column titles.docx" at bounding box center [907, 349] width 51 height 10
click at [989, 22] on icon at bounding box center [987, 21] width 10 height 10
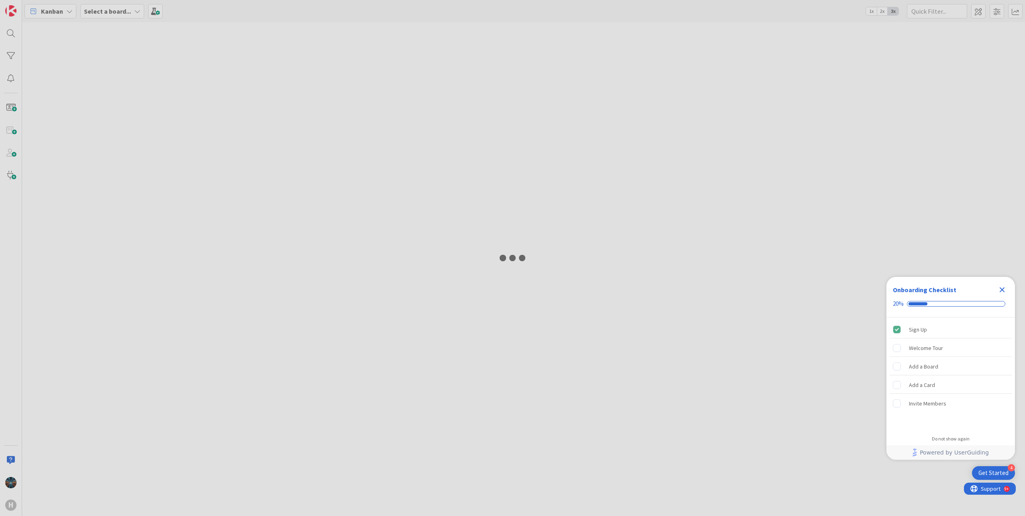
drag, startPoint x: 75, startPoint y: 1, endPoint x: 350, endPoint y: 66, distance: 281.8
click at [350, 66] on div at bounding box center [512, 258] width 1025 height 516
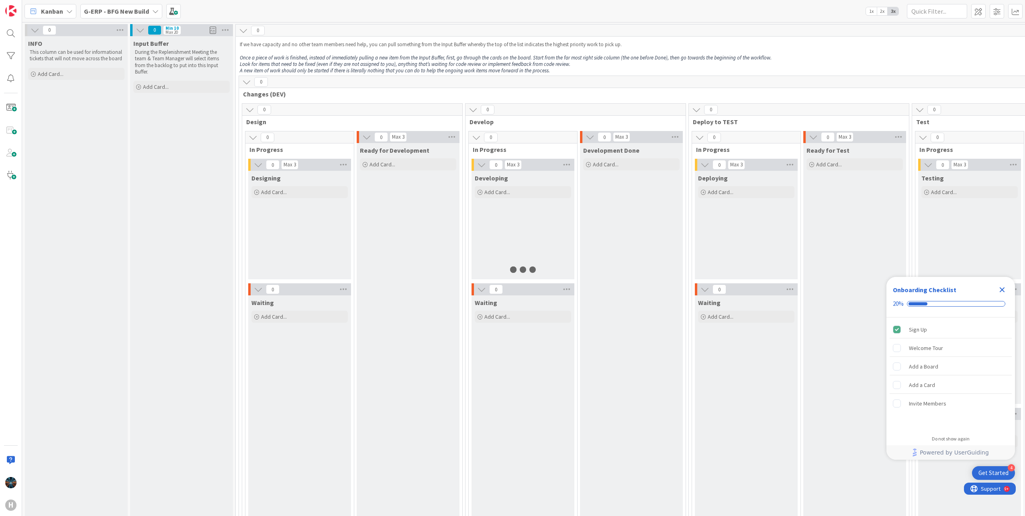
click at [1005, 288] on icon "Close Checklist" at bounding box center [1002, 290] width 10 height 10
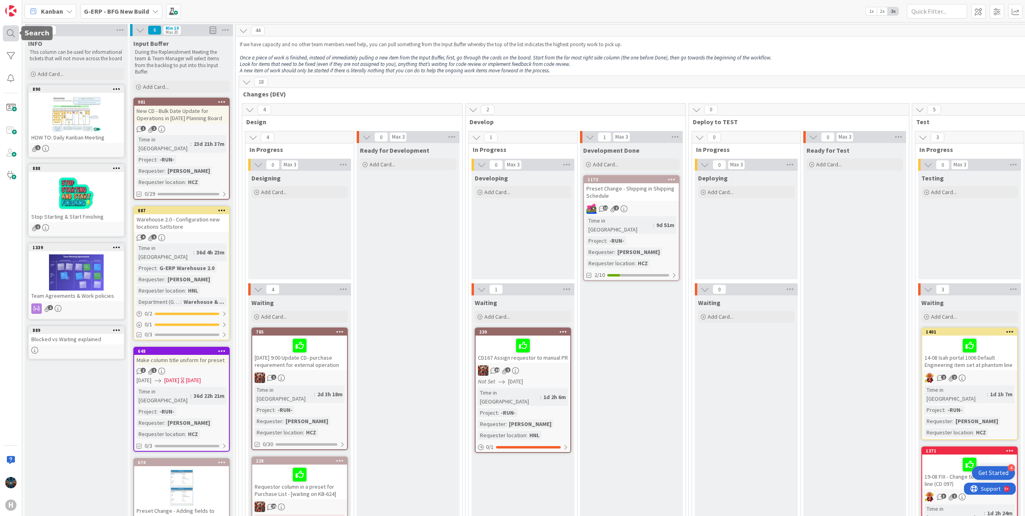
click at [10, 33] on div at bounding box center [11, 33] width 16 height 16
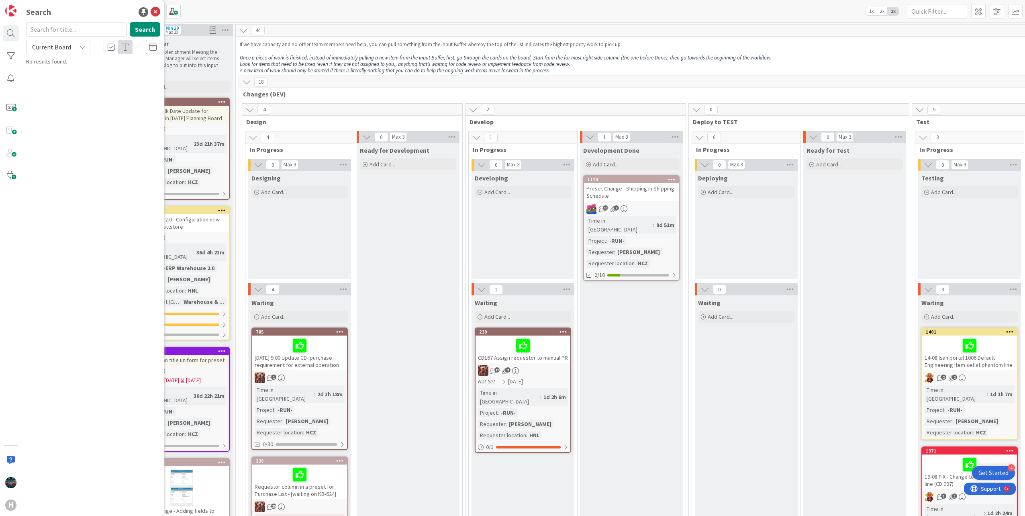
click at [90, 32] on input "text" at bounding box center [76, 29] width 100 height 14
type input "228"
click at [148, 28] on button "Search" at bounding box center [145, 29] width 31 height 14
click at [76, 73] on span "Requestor column in a preset for Purchase List - [waiting on KB-624]" at bounding box center [98, 75] width 122 height 16
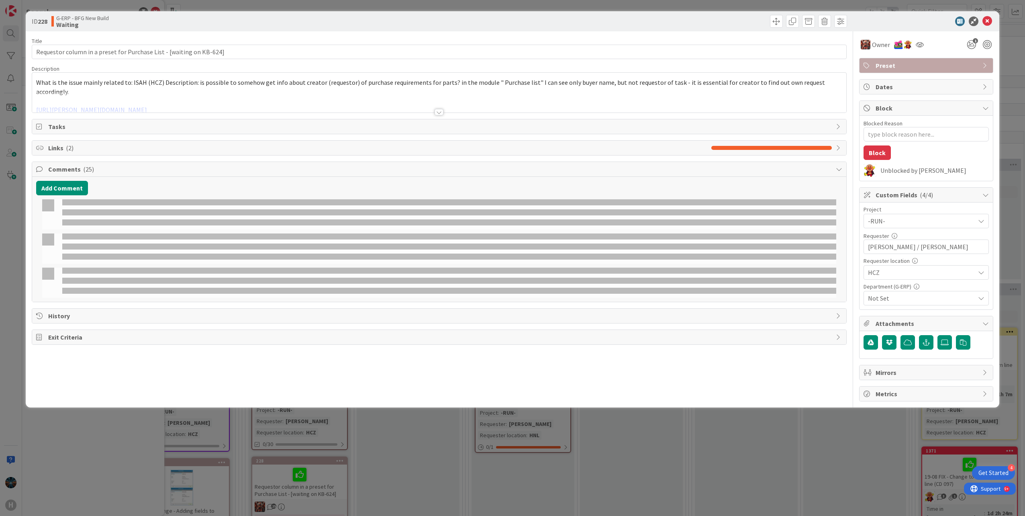
type textarea "x"
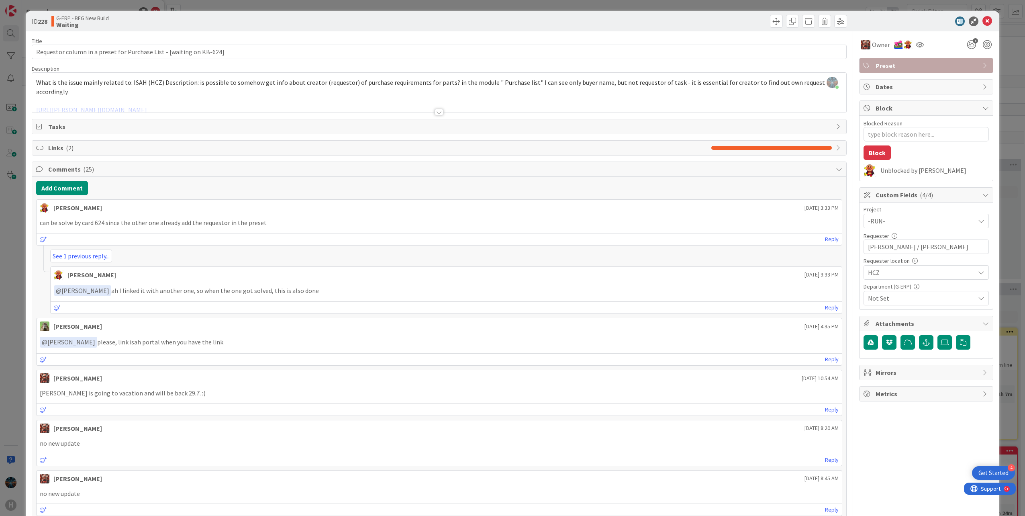
click at [437, 111] on div at bounding box center [438, 112] width 9 height 6
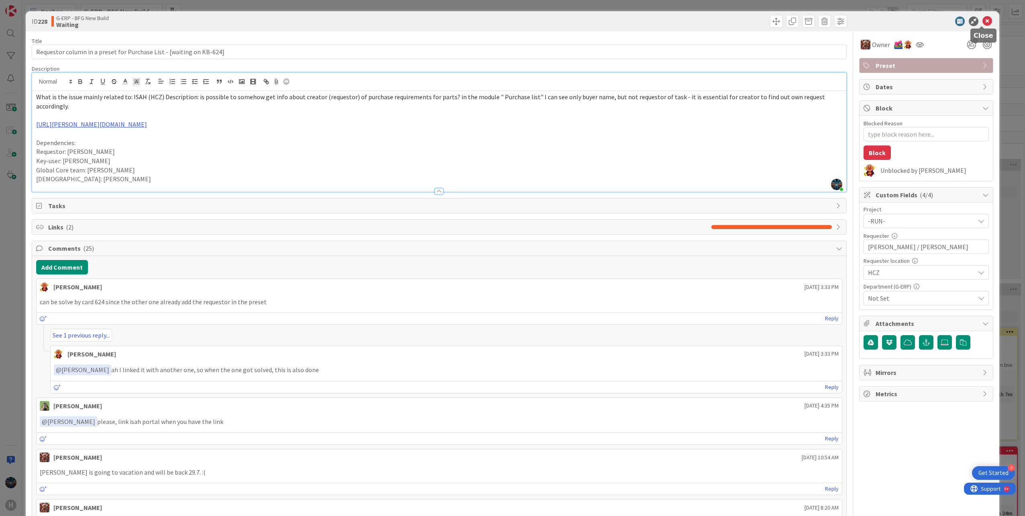
click at [982, 21] on icon at bounding box center [987, 21] width 10 height 10
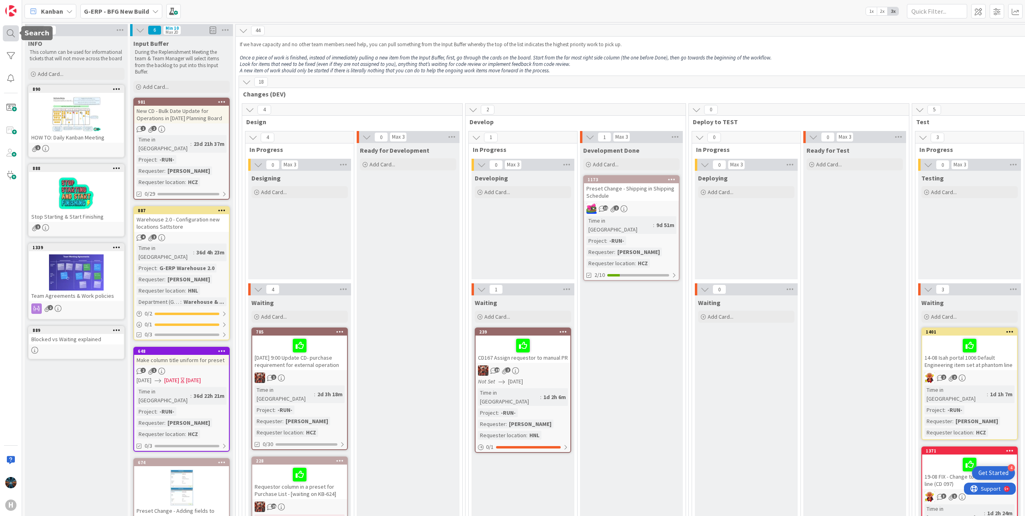
click at [13, 34] on div at bounding box center [11, 33] width 16 height 16
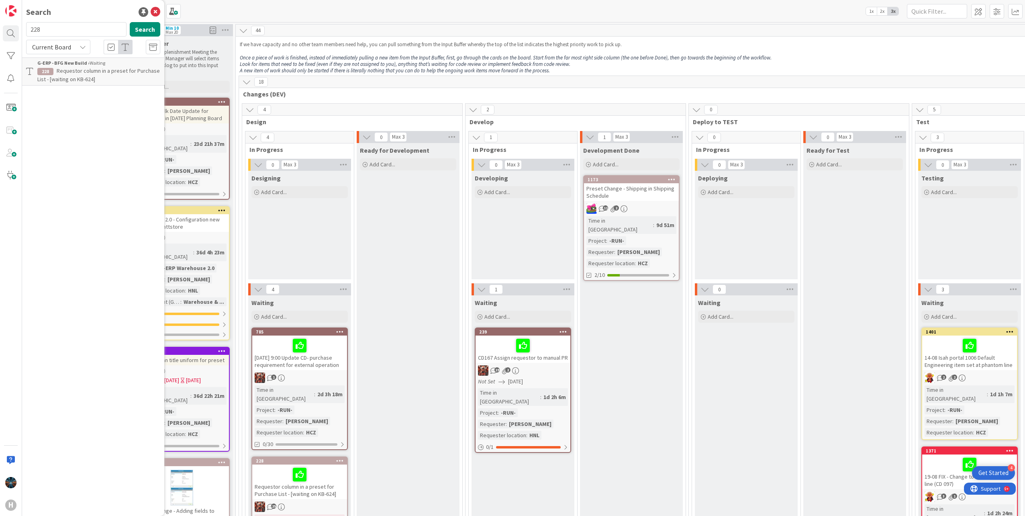
drag, startPoint x: 45, startPoint y: 29, endPoint x: 25, endPoint y: 31, distance: 20.2
click at [25, 31] on div "228 Search" at bounding box center [93, 31] width 144 height 18
type input "624"
click at [142, 28] on button "Search" at bounding box center [145, 29] width 31 height 14
click at [69, 67] on p "CD_PRE_089_1213 Purchase List - My line" at bounding box center [98, 71] width 123 height 8
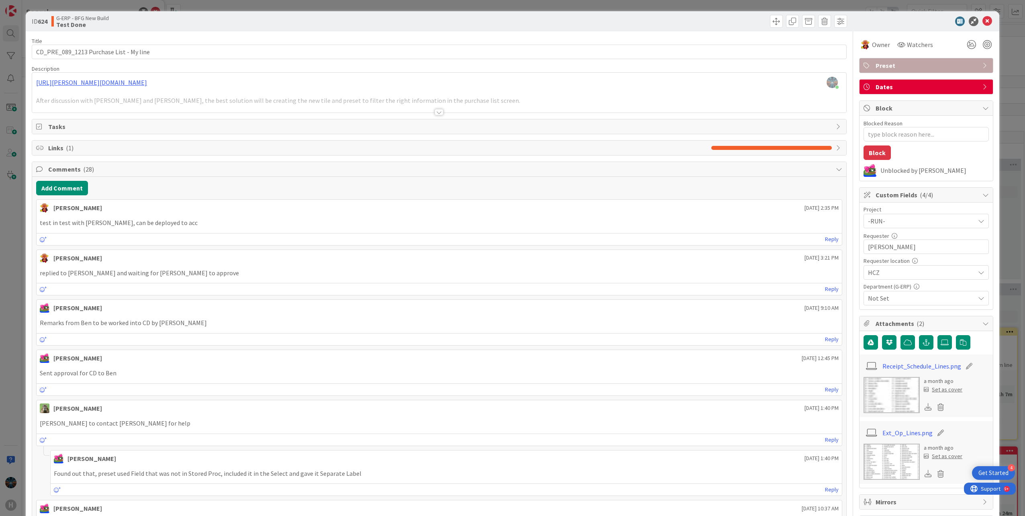
click at [434, 112] on div at bounding box center [438, 112] width 9 height 6
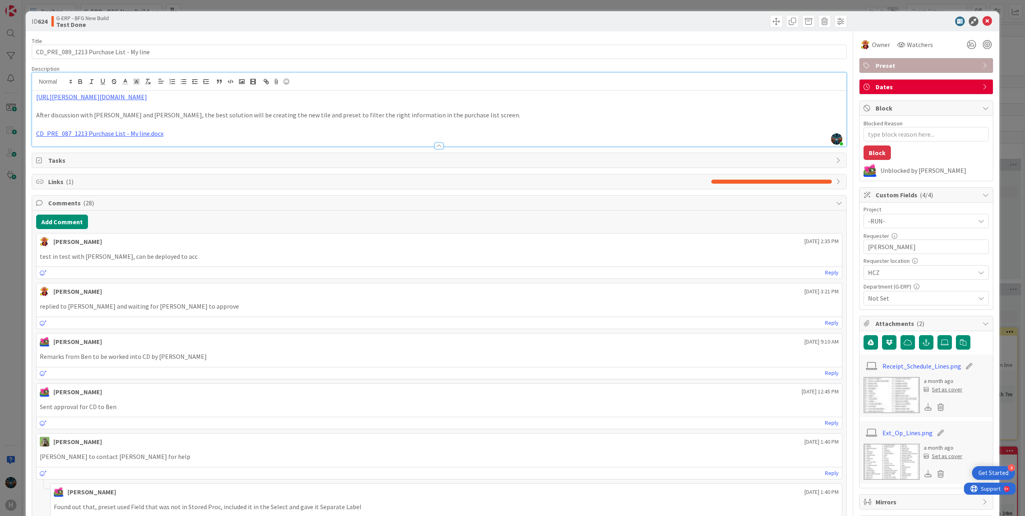
click at [126, 182] on span "Links ( 1 )" at bounding box center [377, 182] width 659 height 10
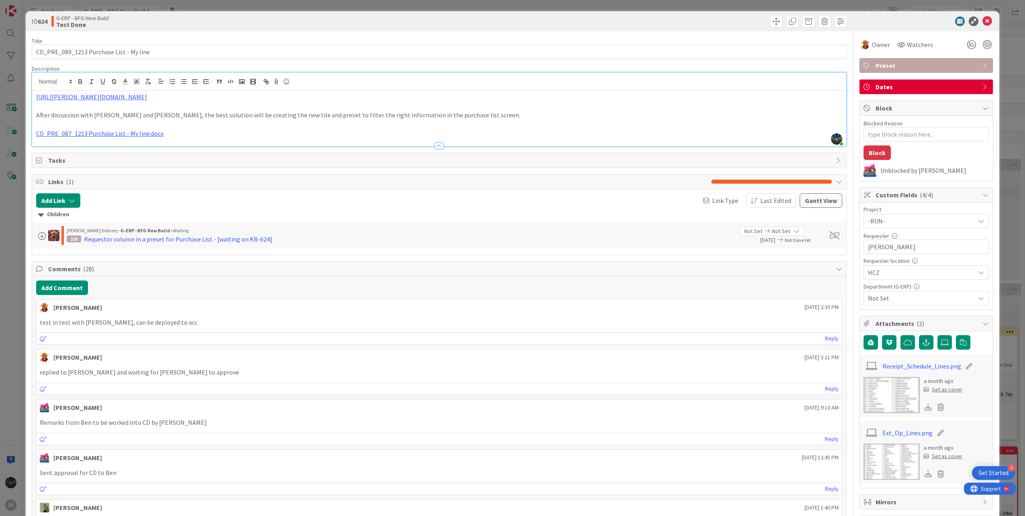
click at [982, 88] on icon at bounding box center [985, 87] width 6 height 6
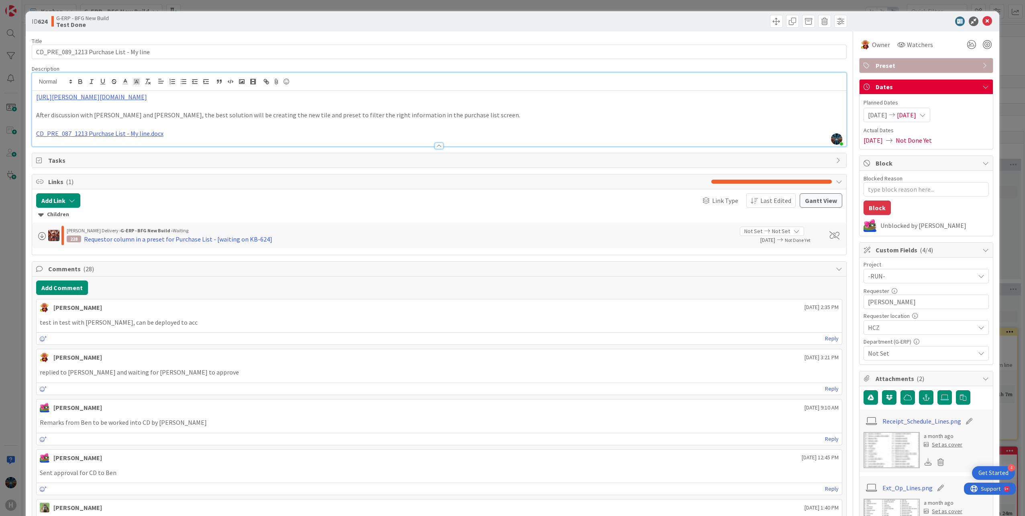
click at [982, 88] on icon at bounding box center [985, 87] width 6 height 6
type textarea "x"
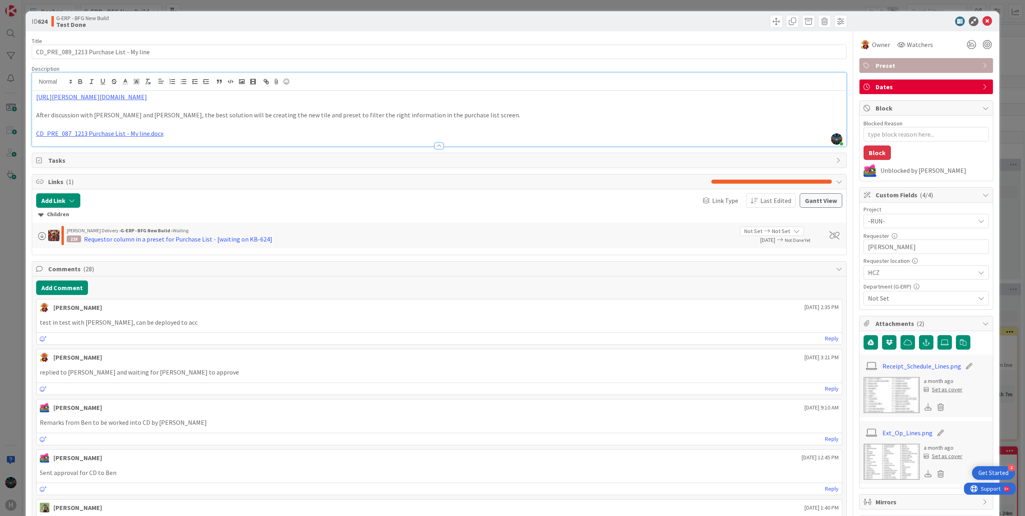
click at [965, 62] on span "Preset" at bounding box center [926, 66] width 103 height 10
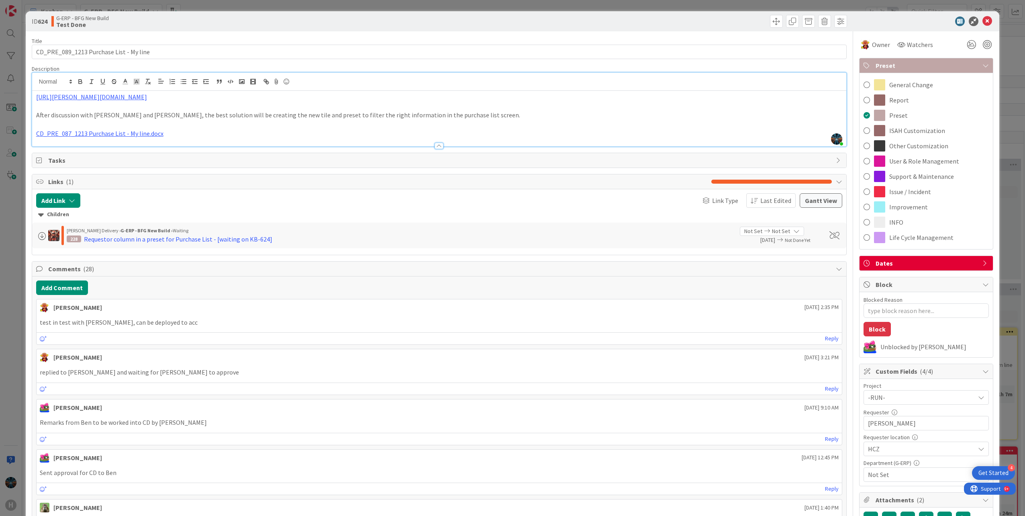
click at [964, 66] on span "Preset" at bounding box center [926, 66] width 103 height 10
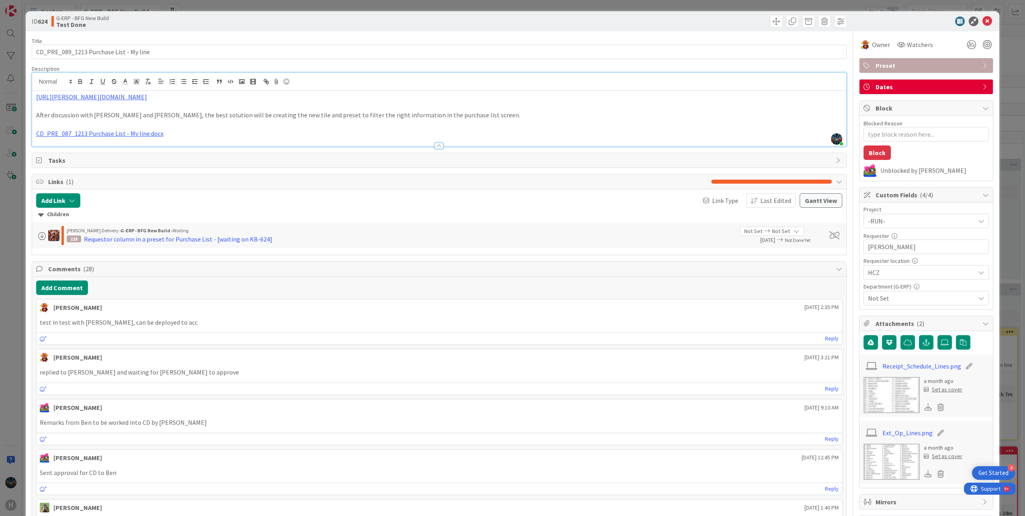
click at [151, 18] on div "G-ERP - BFG New Build Test Done" at bounding box center [244, 21] width 386 height 13
click at [982, 19] on icon at bounding box center [987, 21] width 10 height 10
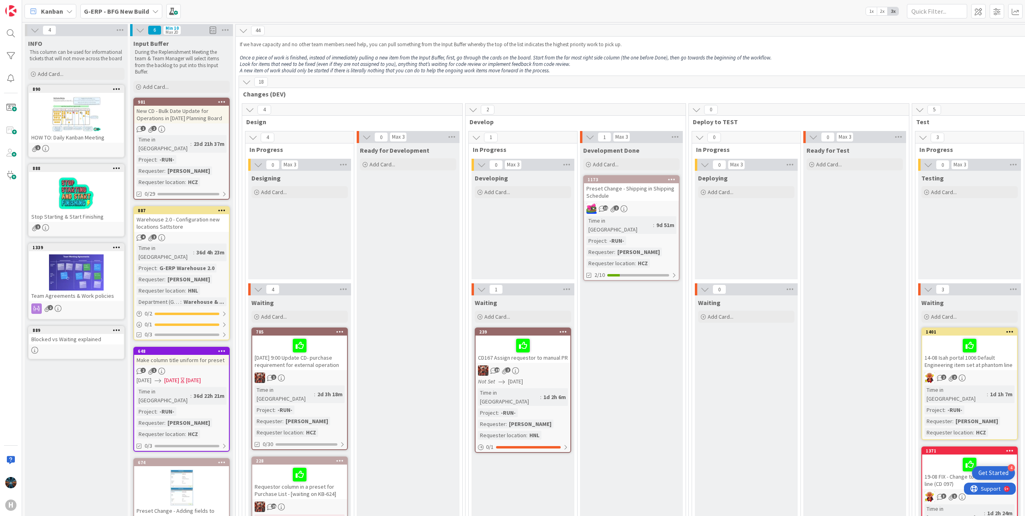
click at [981, 22] on div "4 INFO This column can be used for informational tickets that will not move acr…" at bounding box center [523, 269] width 1003 height 494
click at [153, 10] on icon at bounding box center [155, 11] width 6 height 6
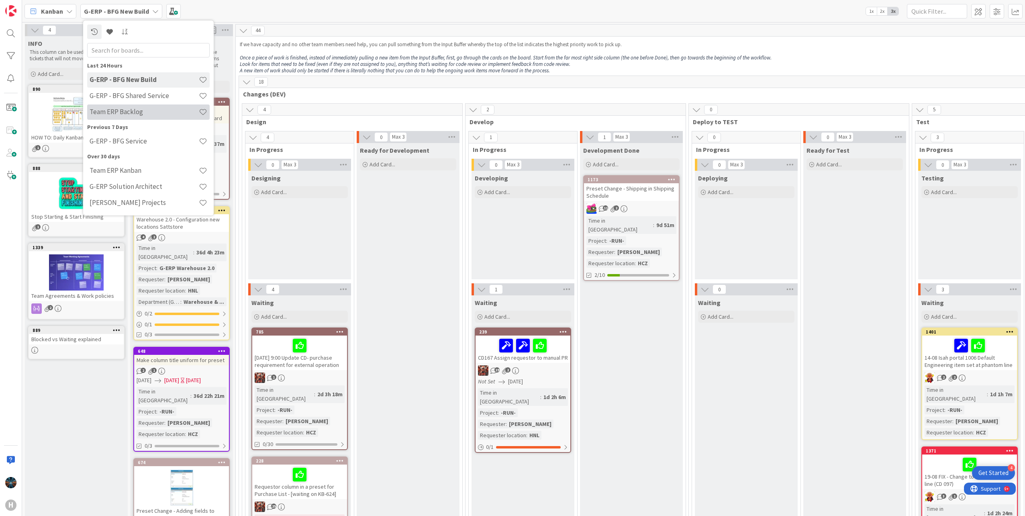
click at [129, 112] on h4 "Team ERP Backlog" at bounding box center [144, 112] width 109 height 8
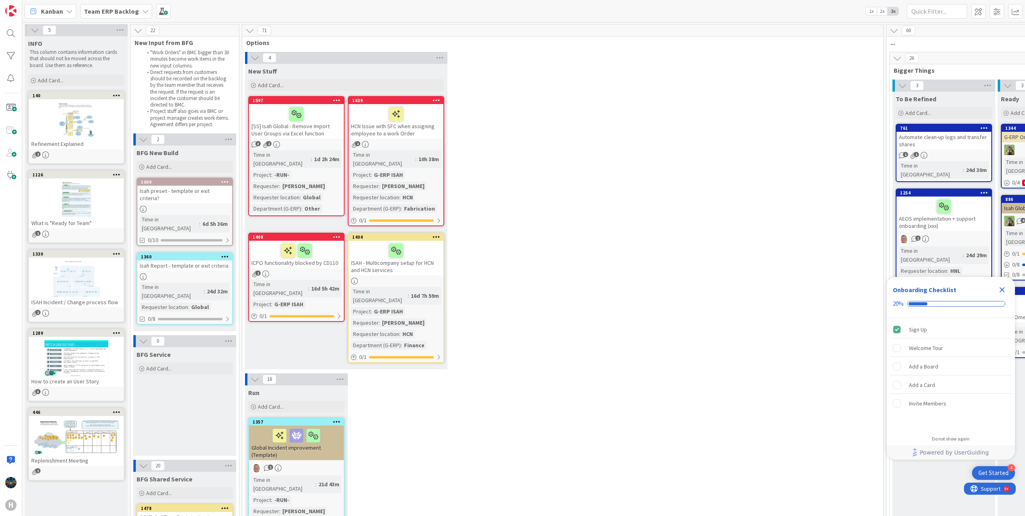
click at [1002, 288] on icon "Close Checklist" at bounding box center [1002, 289] width 5 height 5
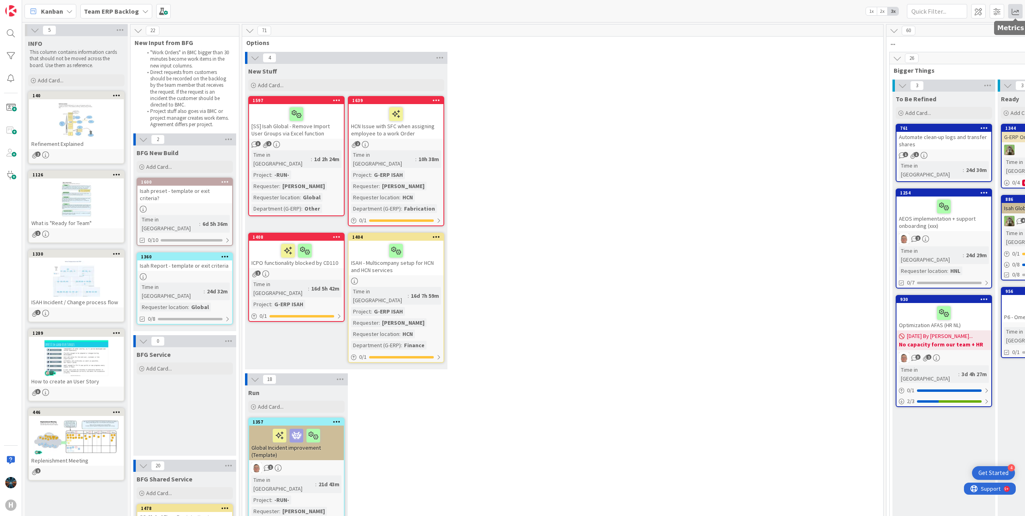
click at [1015, 10] on span at bounding box center [1015, 11] width 14 height 14
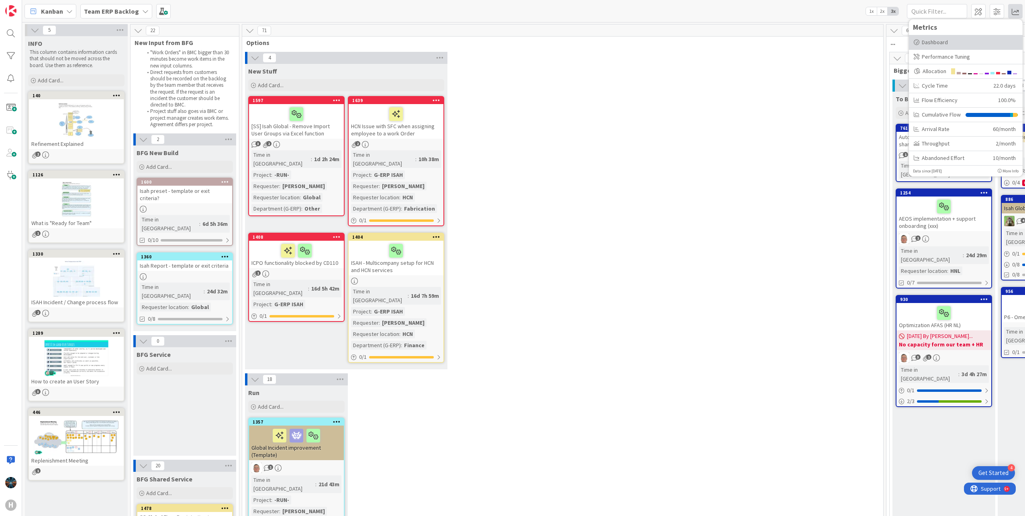
click at [934, 42] on div "Dashboard" at bounding box center [966, 42] width 104 height 8
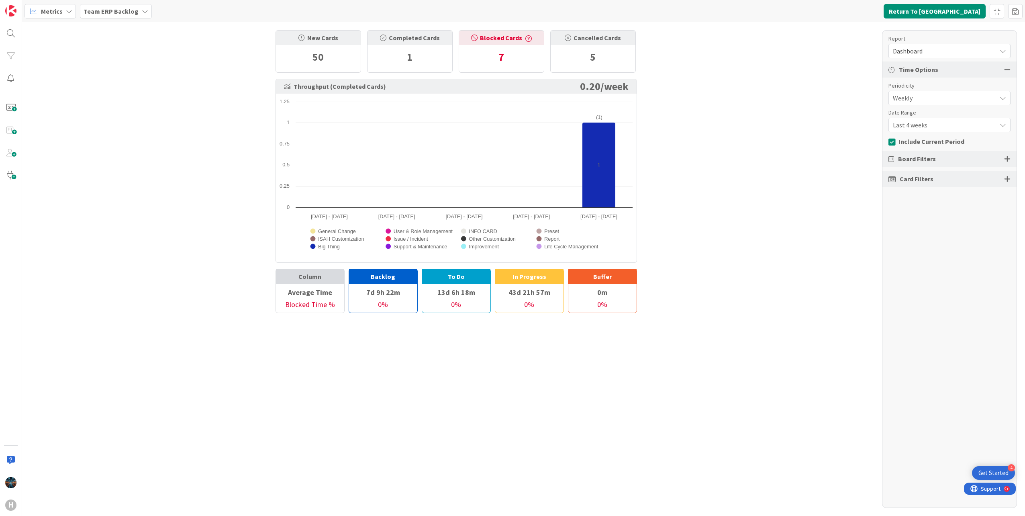
click at [70, 12] on icon at bounding box center [69, 11] width 6 height 6
click at [202, 69] on div "New Cards 50 Completed Cards 1 Blocked Cards 7 Cancelled Cards 5 Throughput (Co…" at bounding box center [523, 269] width 1003 height 494
click at [963, 10] on button "Return To [GEOGRAPHIC_DATA]" at bounding box center [934, 11] width 102 height 14
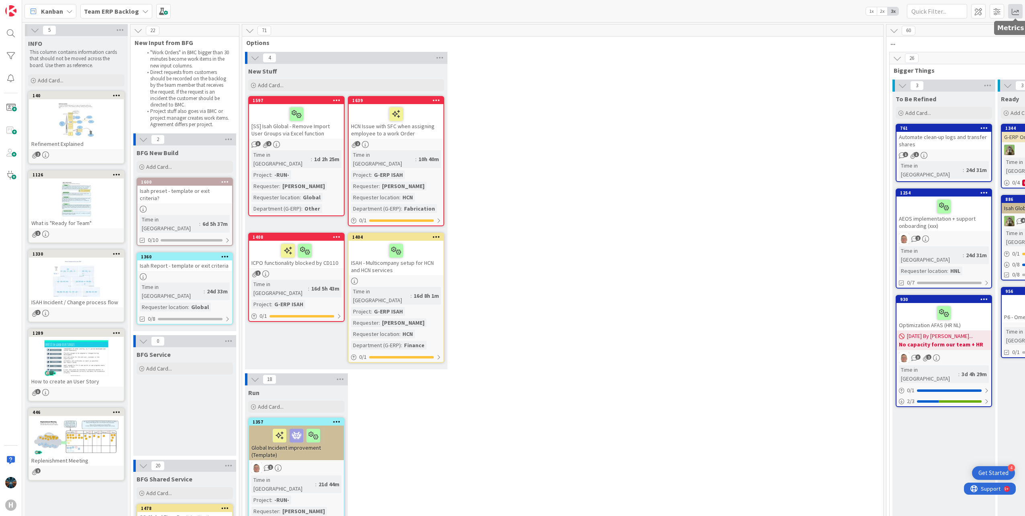
click at [1017, 13] on span at bounding box center [1015, 11] width 14 height 14
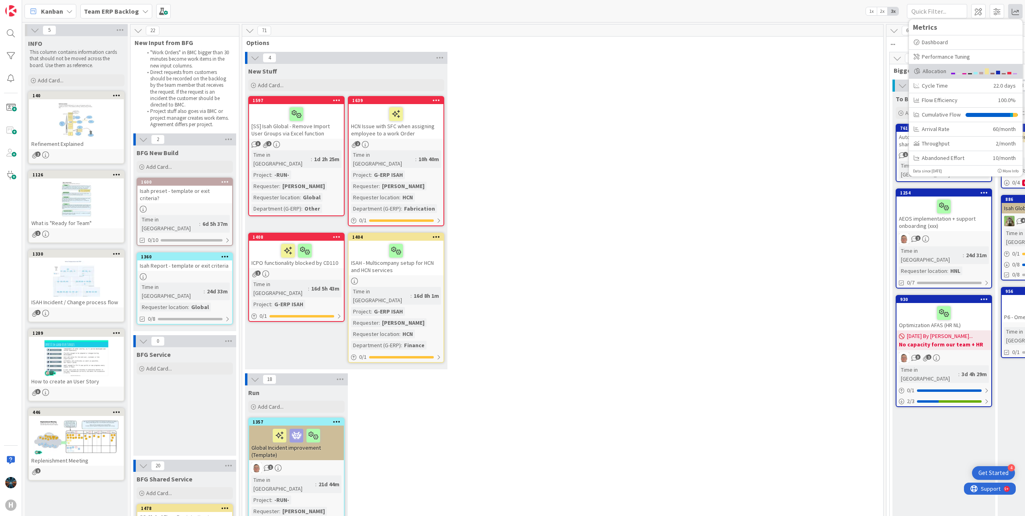
click at [939, 70] on div "Allocation" at bounding box center [930, 71] width 33 height 8
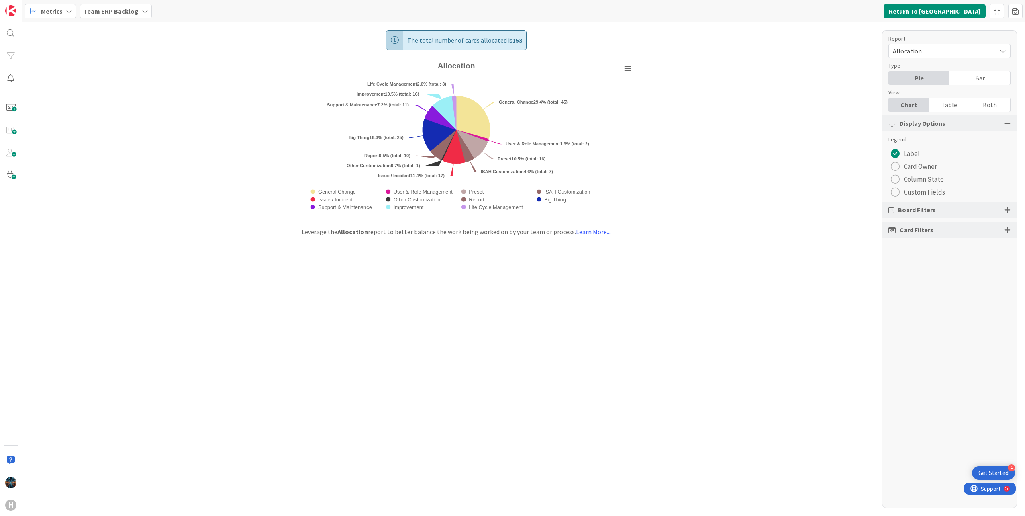
click at [895, 192] on div "radio" at bounding box center [895, 192] width 9 height 9
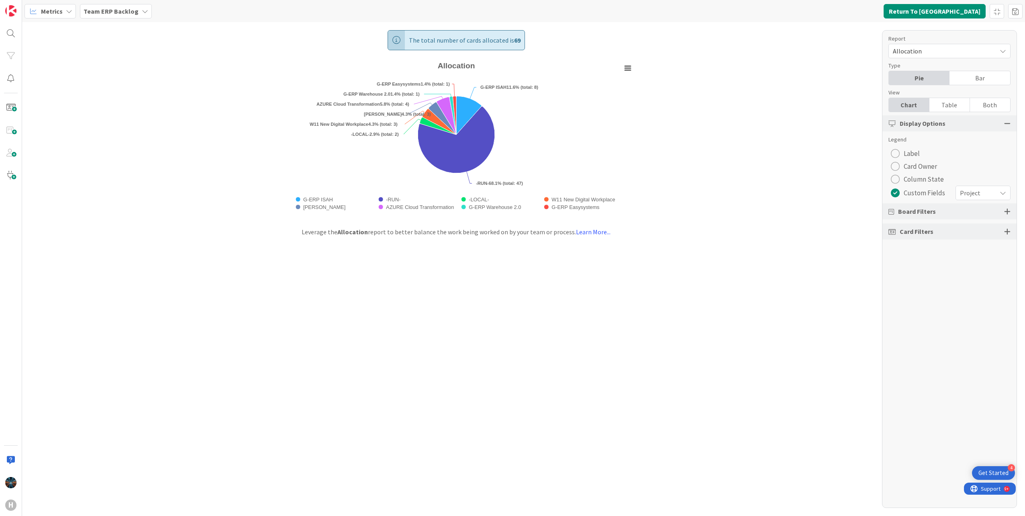
click at [1002, 192] on icon at bounding box center [1003, 193] width 6 height 6
click at [940, 227] on span "Requester location" at bounding box center [968, 226] width 73 height 12
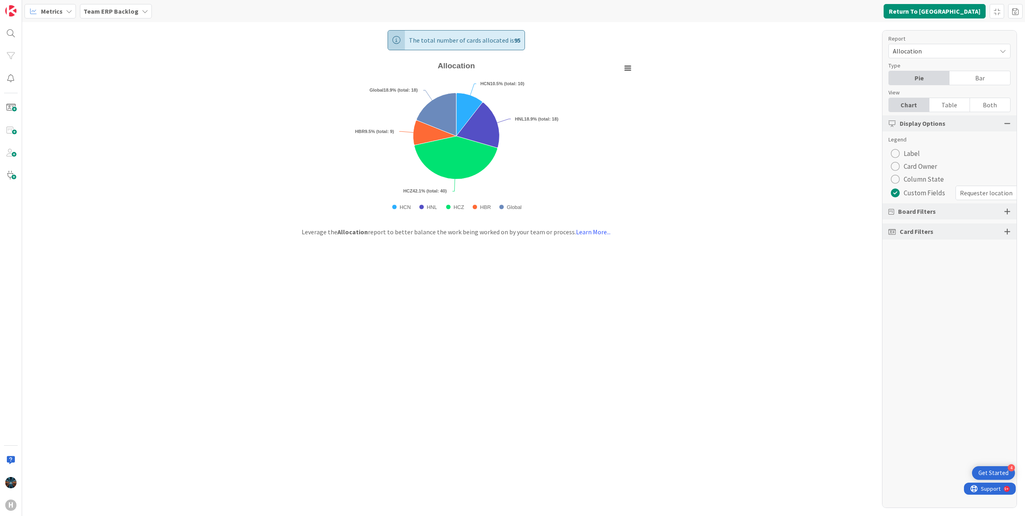
click at [69, 12] on icon at bounding box center [69, 11] width 6 height 6
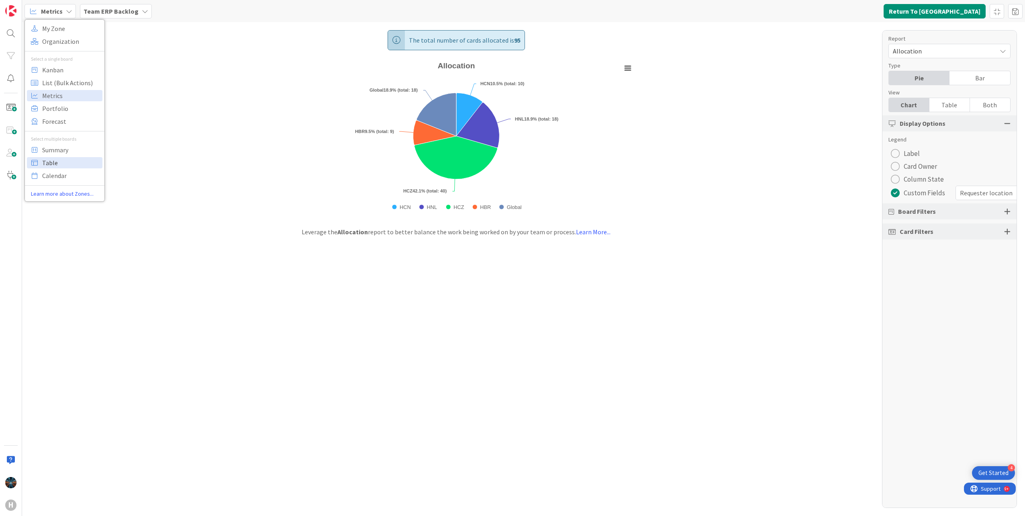
click at [48, 162] on span "Table" at bounding box center [71, 163] width 58 height 12
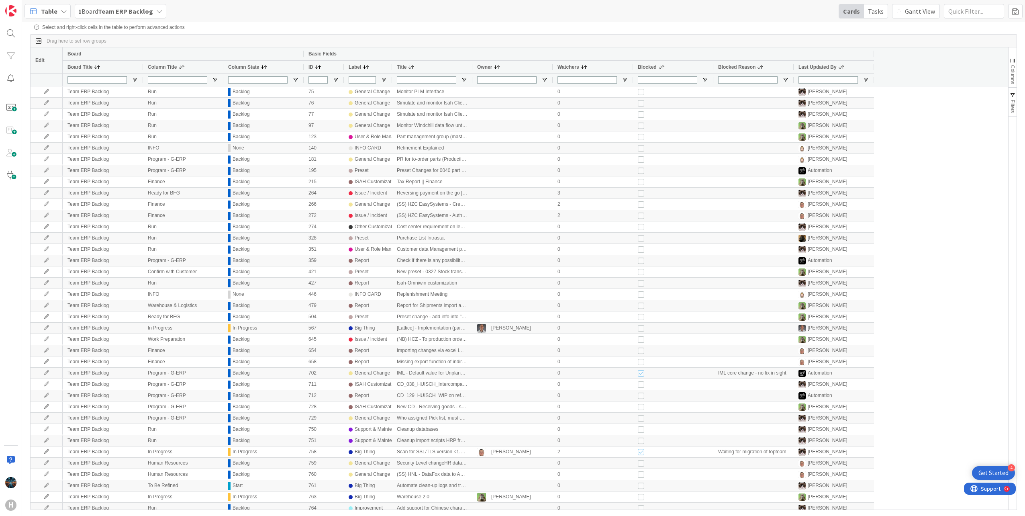
click at [1013, 63] on span "button" at bounding box center [1012, 60] width 6 height 6
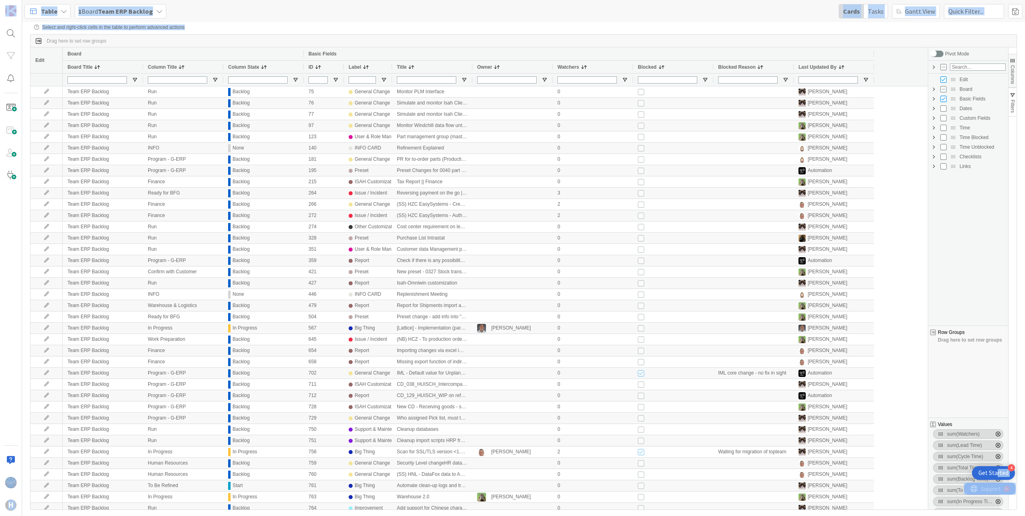
drag, startPoint x: 997, startPoint y: 471, endPoint x: 980, endPoint y: 349, distance: 123.2
click at [980, 349] on body "4 Get Started H Table 1 Board Team ERP Backlog Cards Tasks [PERSON_NAME] View S…" at bounding box center [512, 258] width 1025 height 516
drag, startPoint x: 980, startPoint y: 349, endPoint x: 973, endPoint y: 394, distance: 45.2
click at [973, 394] on span "Drag here to set row groups" at bounding box center [968, 377] width 80 height 80
click at [933, 119] on span "Custom Fields Column Group" at bounding box center [933, 118] width 6 height 6
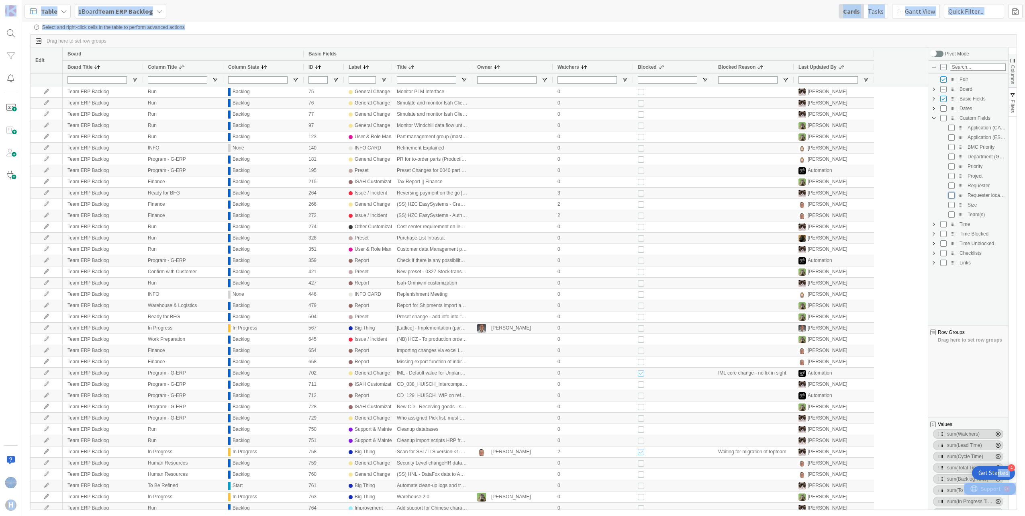
click at [952, 197] on input "Press SPACE to toggle visibility (hidden)" at bounding box center [951, 195] width 6 height 6
checkbox input "true"
checkbox input "false"
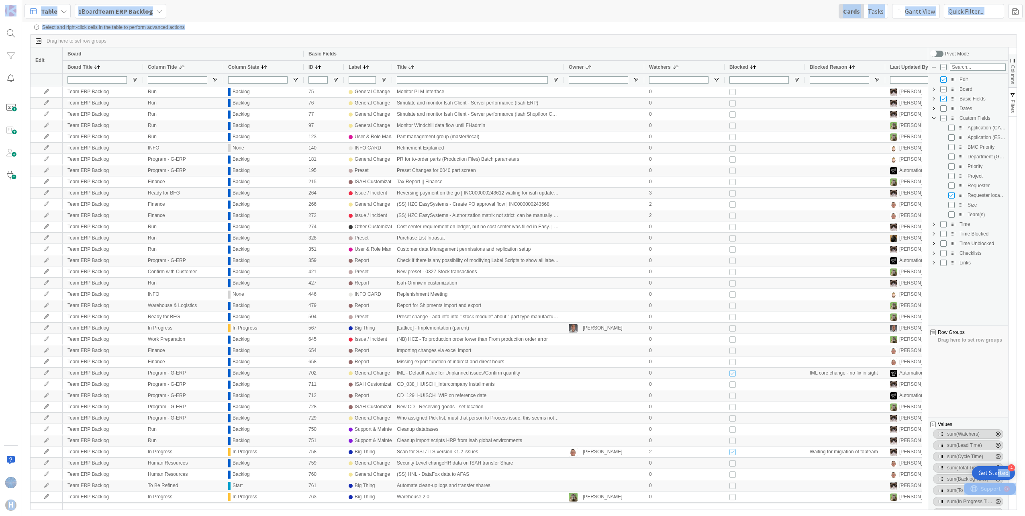
drag, startPoint x: 472, startPoint y: 66, endPoint x: 561, endPoint y: 69, distance: 89.2
click at [562, 69] on div at bounding box center [563, 67] width 3 height 12
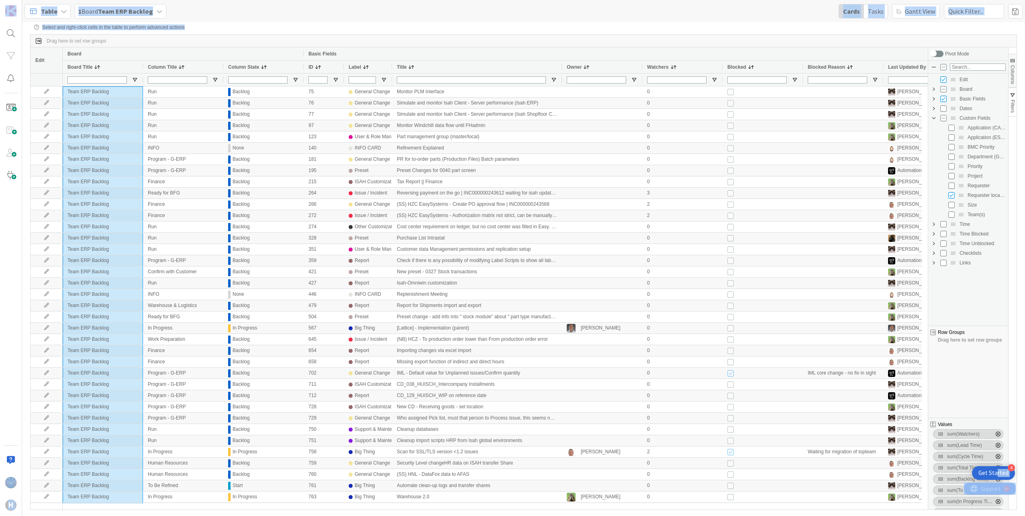
drag, startPoint x: 74, startPoint y: 497, endPoint x: 99, endPoint y: 94, distance: 404.3
click at [233, 22] on div "Table 1 Board Team ERP Backlog Cards Tasks [PERSON_NAME] View Select and right-…" at bounding box center [523, 237] width 1003 height 475
click at [62, 11] on icon at bounding box center [64, 11] width 6 height 6
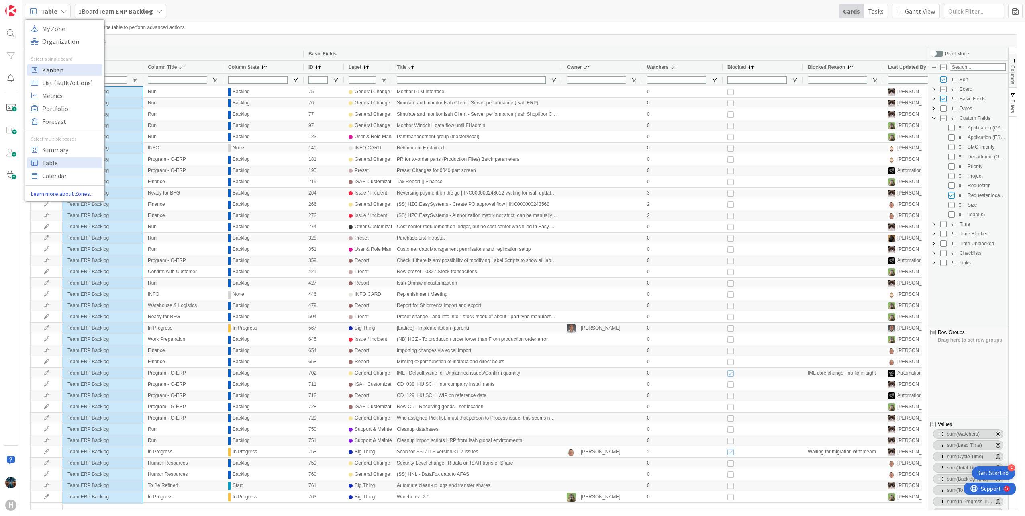
click at [54, 70] on span "Kanban" at bounding box center [71, 70] width 58 height 12
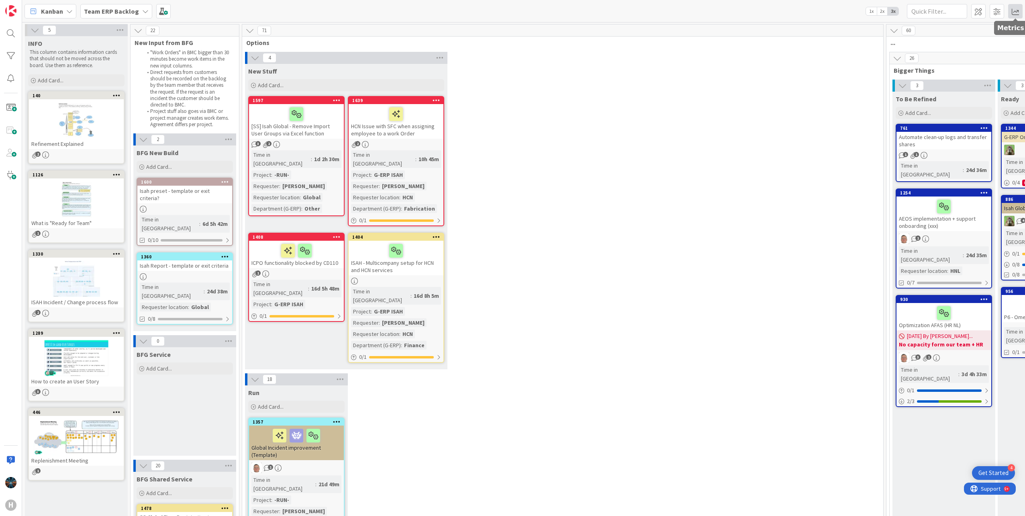
click at [1016, 9] on span at bounding box center [1015, 11] width 14 height 14
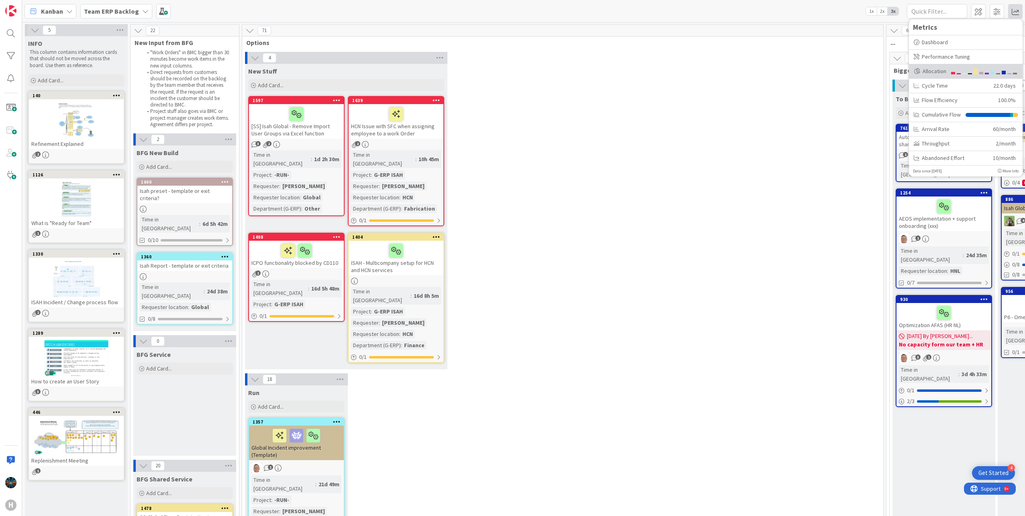
click at [930, 69] on div "Allocation" at bounding box center [930, 71] width 33 height 8
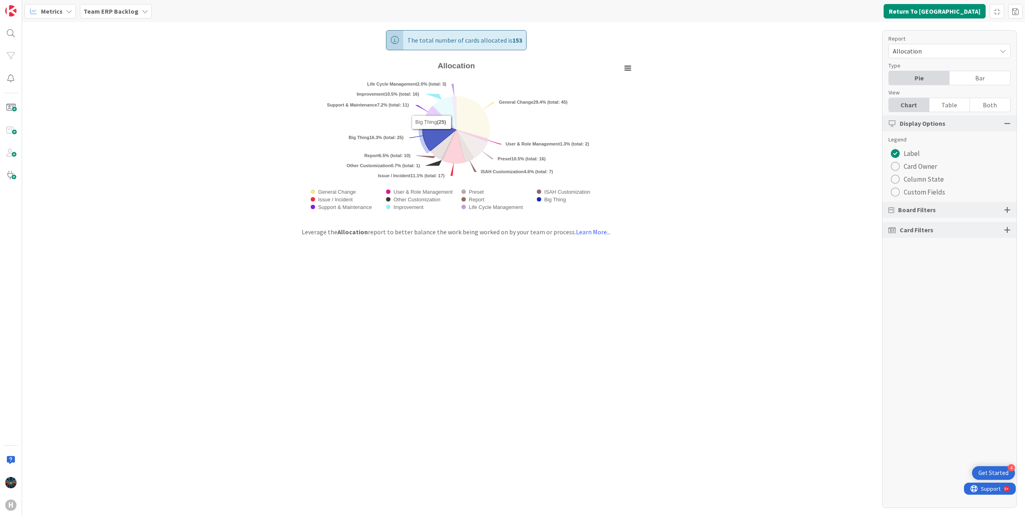
click at [431, 135] on icon "Allocation" at bounding box center [439, 135] width 34 height 32
click at [424, 132] on icon "Allocation" at bounding box center [435, 136] width 34 height 32
click at [896, 192] on div "radio" at bounding box center [895, 192] width 9 height 9
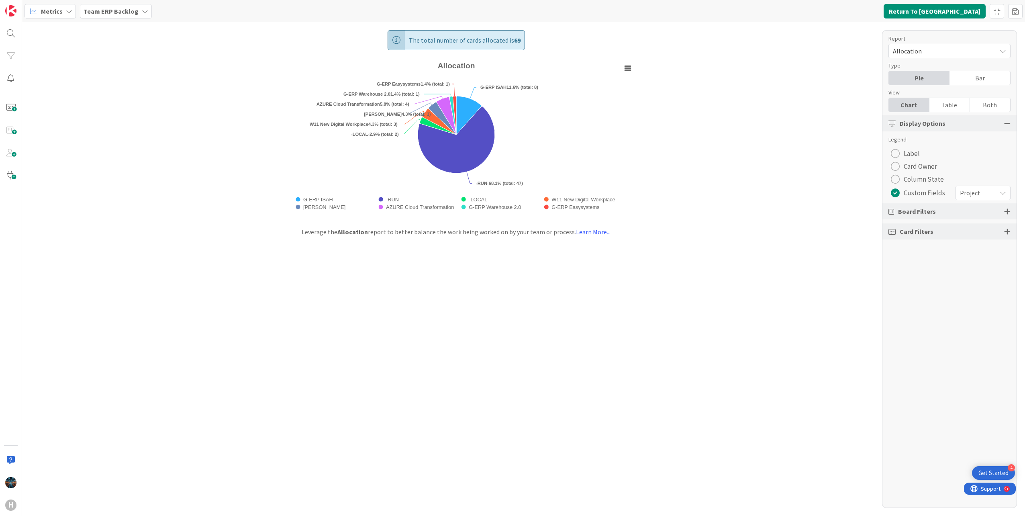
click at [1005, 194] on icon at bounding box center [1003, 193] width 6 height 6
click at [957, 226] on span "Requester location" at bounding box center [968, 226] width 73 height 12
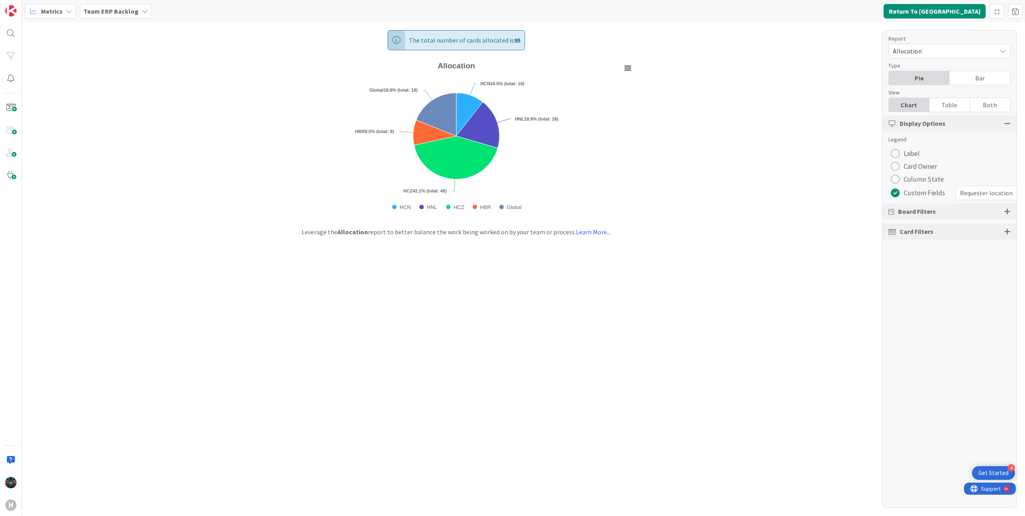
click at [142, 10] on icon at bounding box center [145, 11] width 6 height 6
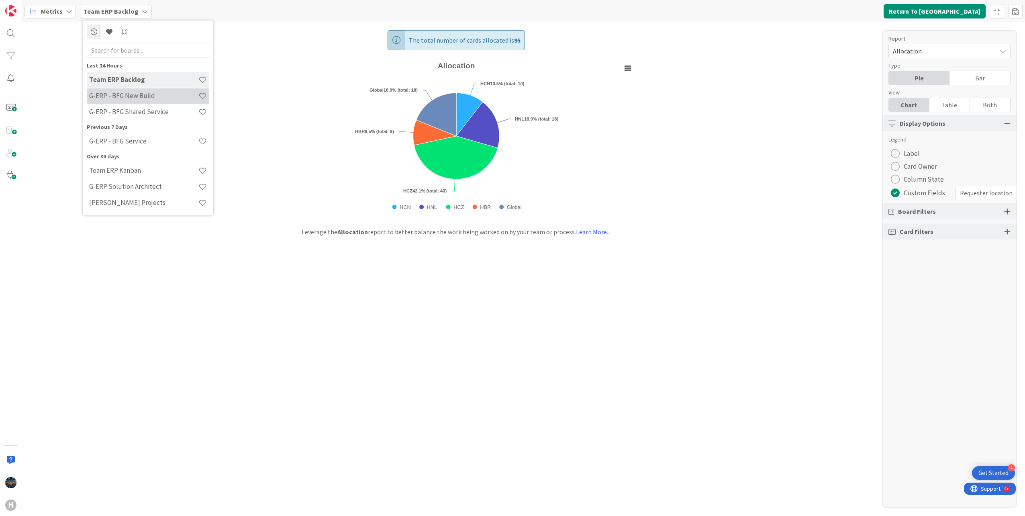
click at [117, 98] on h4 "G-ERP - BFG New Build" at bounding box center [143, 96] width 109 height 8
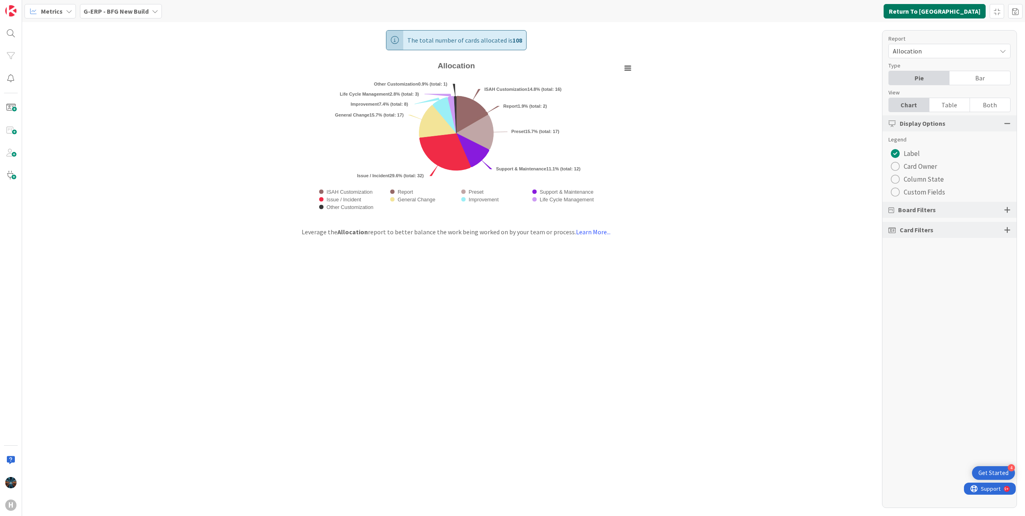
click at [957, 12] on button "Return To [GEOGRAPHIC_DATA]" at bounding box center [934, 11] width 102 height 14
